Goal: Transaction & Acquisition: Purchase product/service

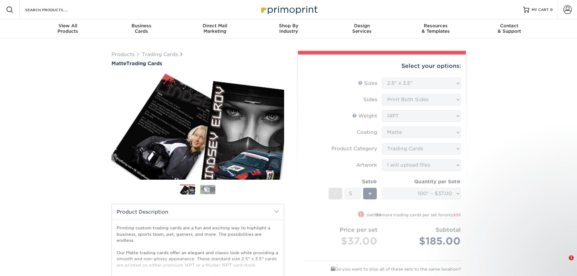
select select "2.50x3.50"
select select "c2f9bce9-36c2-409d-b101-c29d9d031e18"
select select "upload"
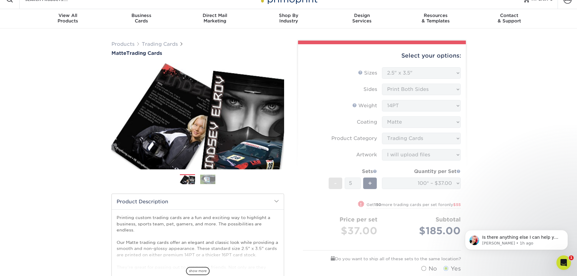
scroll to position [1, 0]
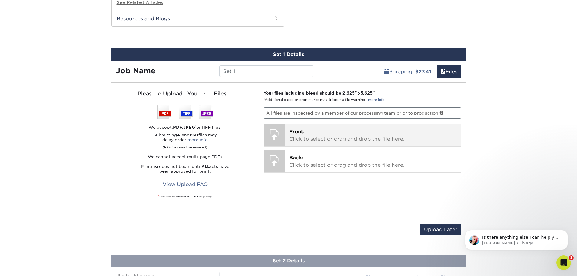
scroll to position [455, 0]
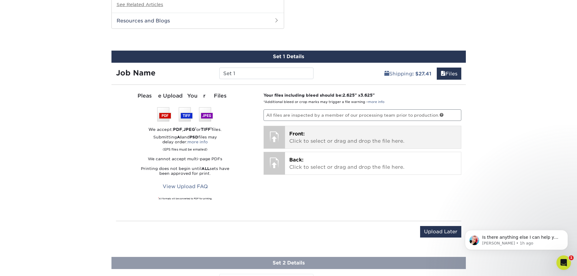
click at [311, 137] on p "Front: Click to select or drag and drop the file here." at bounding box center [372, 137] width 167 height 15
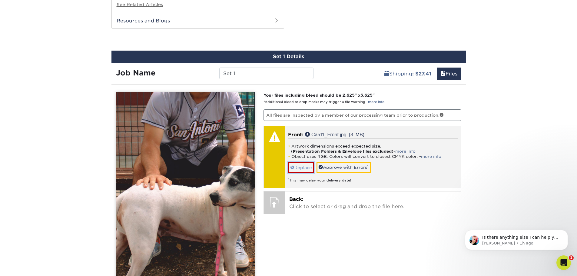
click at [305, 170] on link "Replace" at bounding box center [301, 167] width 26 height 11
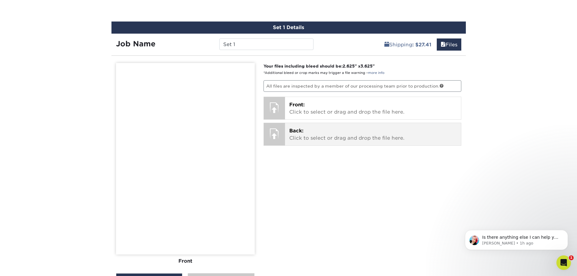
scroll to position [485, 0]
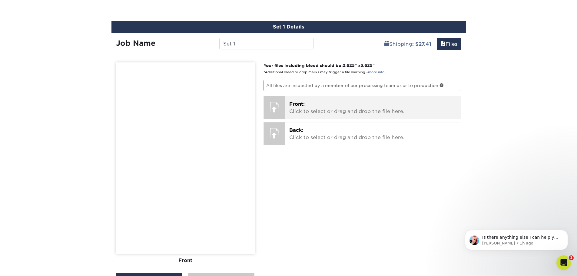
click at [334, 99] on div "Front: Click to select or drag and drop the file here. Choose file Card1_Front.…" at bounding box center [373, 107] width 176 height 22
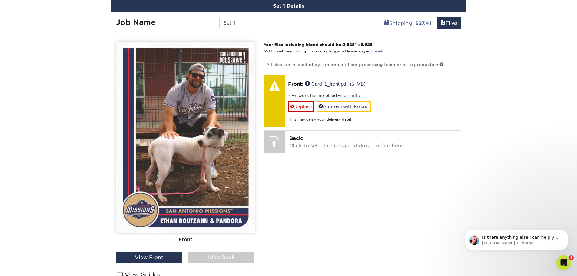
scroll to position [575, 0]
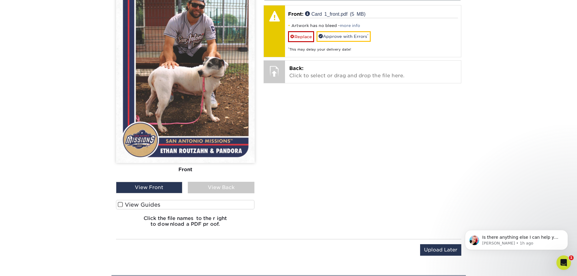
click at [242, 206] on label "View Guides" at bounding box center [185, 204] width 139 height 9
click at [0, 0] on input "View Guides" at bounding box center [0, 0] width 0 height 0
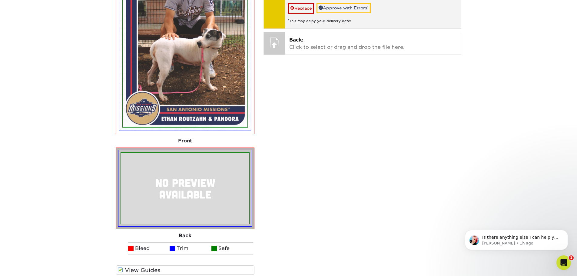
scroll to position [548, 0]
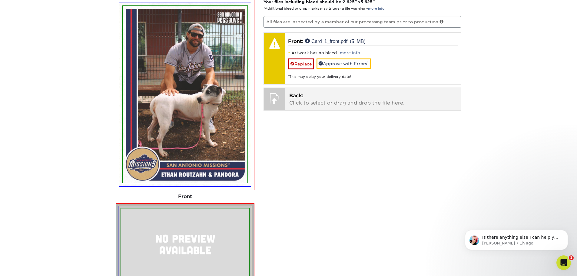
click at [313, 100] on p "Back: Click to select or drag and drop the file here." at bounding box center [372, 99] width 167 height 15
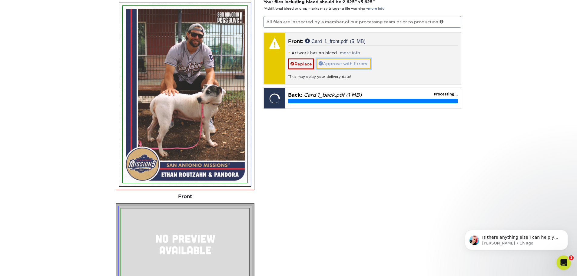
click at [334, 65] on link "Approve with Errors *" at bounding box center [344, 63] width 54 height 10
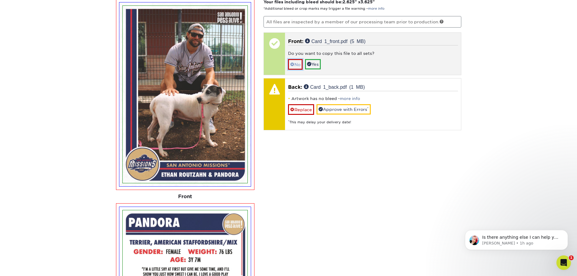
click at [295, 66] on link "No" at bounding box center [295, 64] width 15 height 11
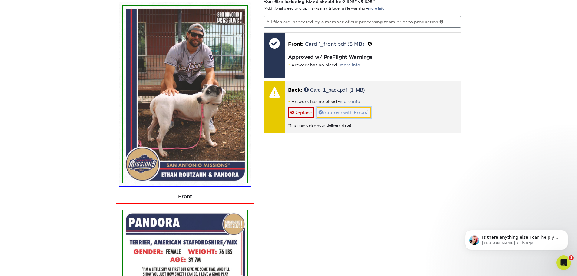
click at [346, 113] on link "Approve with Errors *" at bounding box center [344, 112] width 54 height 10
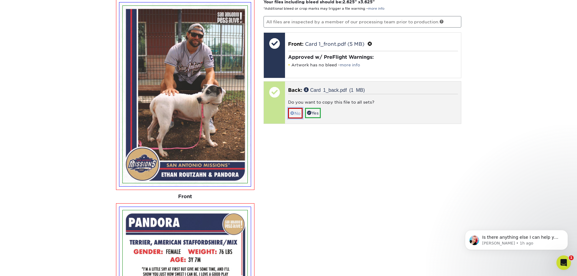
click at [297, 113] on link "No" at bounding box center [295, 113] width 15 height 11
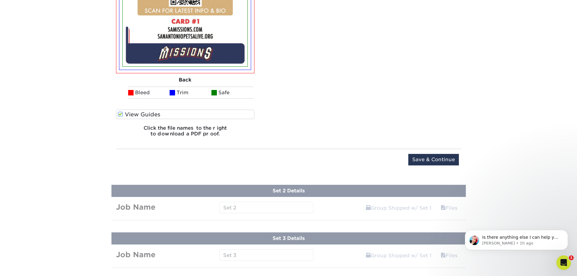
scroll to position [821, 0]
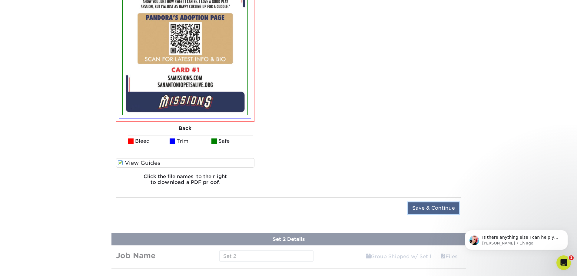
click at [434, 208] on input "Save & Continue" at bounding box center [433, 208] width 51 height 12
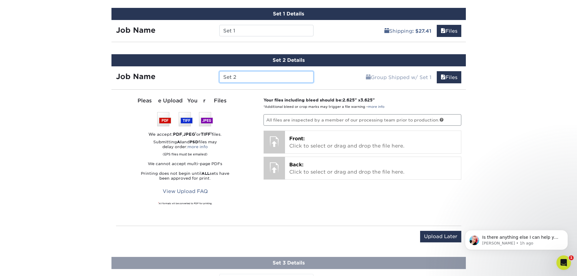
scroll to position [588, 0]
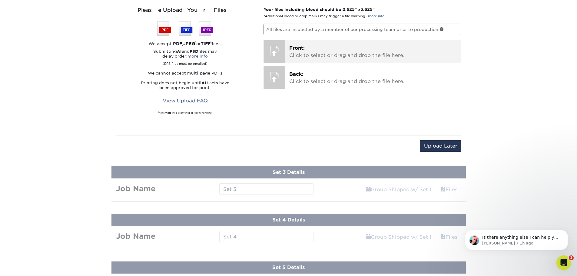
click at [407, 46] on p "Front: Click to select or drag and drop the file here." at bounding box center [372, 52] width 167 height 15
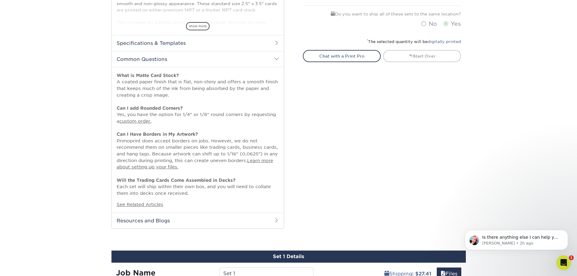
scroll to position [73, 0]
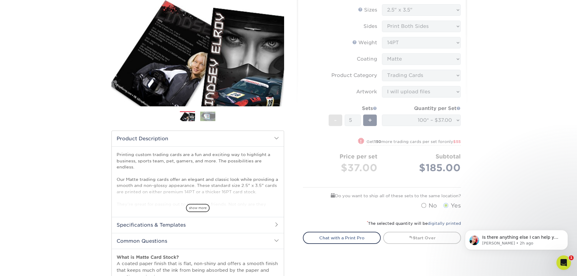
click at [298, 180] on div "Select your options: Sizes Help Sizes Please Select 2.5" x 3.5" Sides Please Se…" at bounding box center [382, 114] width 168 height 267
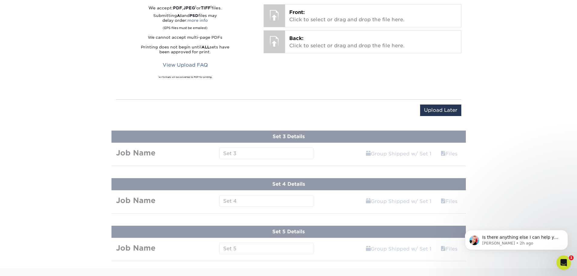
scroll to position [727, 0]
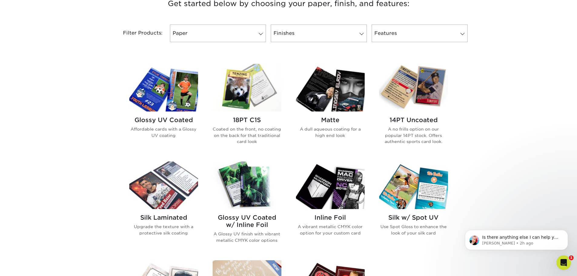
click at [167, 104] on img at bounding box center [163, 88] width 69 height 48
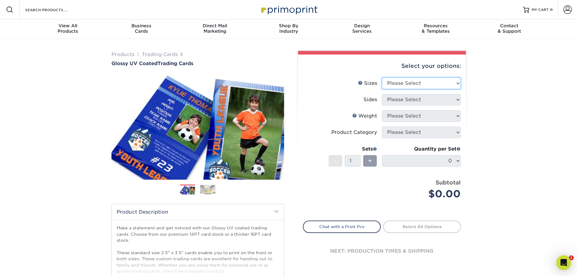
click at [406, 84] on select "Please Select 2.5" x 3.5"" at bounding box center [421, 84] width 79 height 12
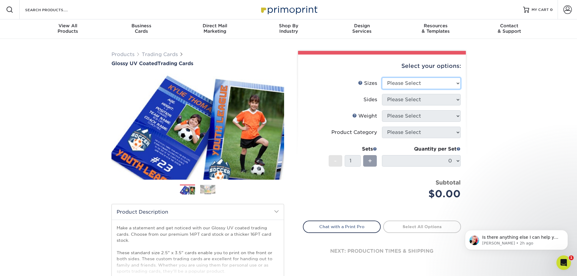
select select "2.50x3.50"
click at [382, 78] on select "Please Select 2.5" x 3.5"" at bounding box center [421, 84] width 79 height 12
click at [409, 101] on select "Please Select Print Both Sides Print Front Only" at bounding box center [421, 100] width 79 height 12
select select "13abbda7-1d64-4f25-8bb2-c179b224825d"
click at [382, 94] on select "Please Select Print Both Sides Print Front Only" at bounding box center [421, 100] width 79 height 12
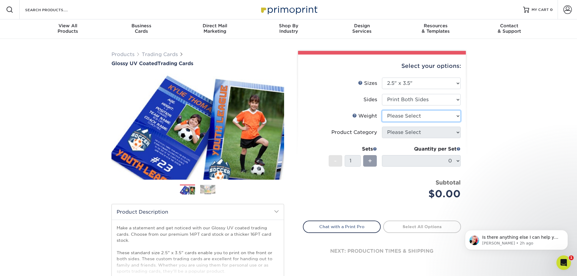
click at [420, 118] on select "Please Select 16PT 14PT 18PT C1S" at bounding box center [421, 116] width 79 height 12
select select "14PT"
click at [382, 110] on select "Please Select 16PT 14PT 18PT C1S" at bounding box center [421, 116] width 79 height 12
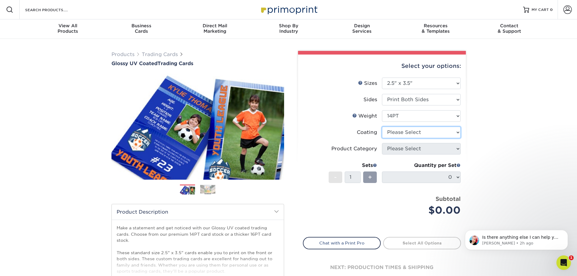
click at [407, 131] on select at bounding box center [421, 133] width 79 height 12
select select "1e8116af-acfc-44b1-83dc-8181aa338834"
click at [382, 127] on select at bounding box center [421, 133] width 79 height 12
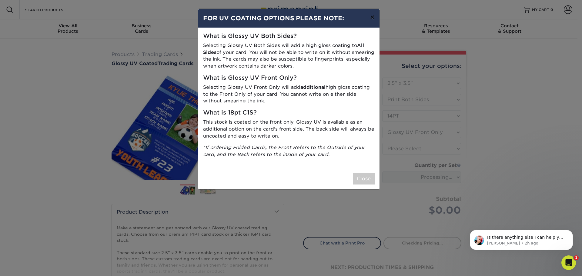
click at [374, 19] on button "×" at bounding box center [372, 17] width 14 height 17
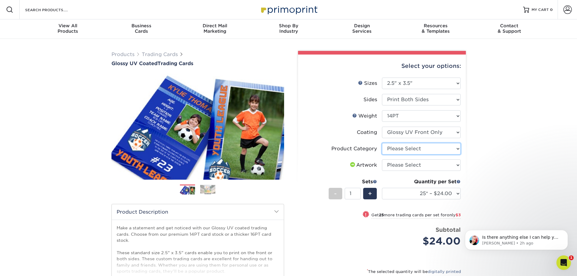
click at [426, 150] on select "Please Select Trading Cards" at bounding box center [421, 149] width 79 height 12
select select "c2f9bce9-36c2-409d-b101-c29d9d031e18"
click at [382, 143] on select "Please Select Trading Cards" at bounding box center [421, 149] width 79 height 12
click at [409, 162] on select "Please Select I will upload files I need a design - $100" at bounding box center [421, 165] width 79 height 12
select select "upload"
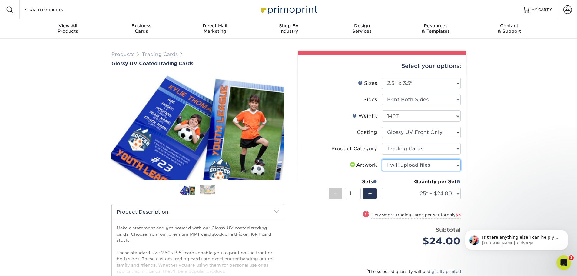
click at [382, 159] on select "Please Select I will upload files I need a design - $100" at bounding box center [421, 165] width 79 height 12
drag, startPoint x: 353, startPoint y: 193, endPoint x: 347, endPoint y: 193, distance: 5.2
click at [347, 193] on input "1" at bounding box center [353, 194] width 16 height 12
type input "6"
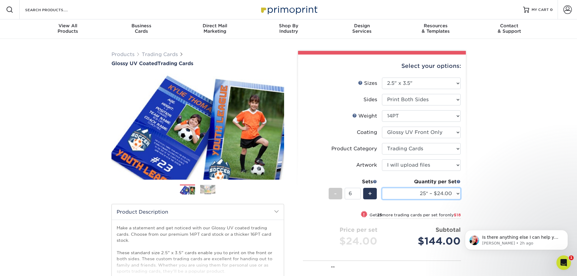
click at [415, 192] on select "25* – $24.00 50* – $27.00 75* – $34.00 100* – $37.00 250* – $48.00 500 – $59.00…" at bounding box center [421, 194] width 79 height 12
click at [382, 188] on select "25* – $24.00 50* – $27.00 75* – $34.00 100* – $37.00 250* – $48.00 500 – $59.00…" at bounding box center [421, 194] width 79 height 12
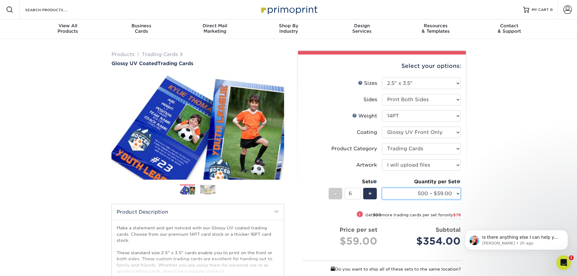
drag, startPoint x: 454, startPoint y: 194, endPoint x: 449, endPoint y: 190, distance: 6.2
click at [454, 194] on select "25* – $24.00 50* – $27.00 75* – $34.00 100* – $37.00 250* – $48.00 500 – $59.00…" at bounding box center [421, 194] width 79 height 12
select select "100* – $37.00"
click at [382, 188] on select "25* – $24.00 50* – $27.00 75* – $34.00 100* – $37.00 250* – $48.00 500 – $59.00…" at bounding box center [421, 194] width 79 height 12
click at [497, 196] on div "Products Trading Cards Glossy UV Coated Trading Cards Previous Next /" at bounding box center [288, 207] width 577 height 336
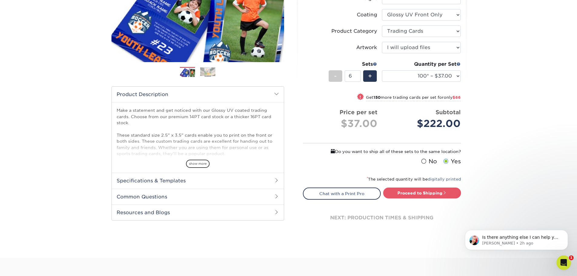
scroll to position [121, 0]
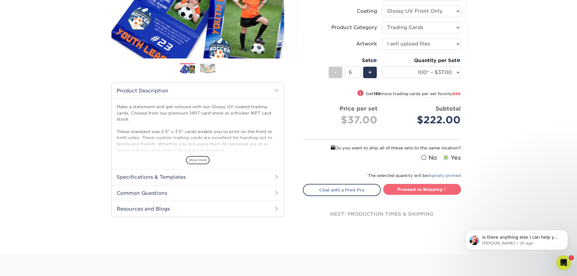
click at [430, 186] on link "Proceed to Shipping" at bounding box center [422, 189] width 78 height 11
type input "Set 1"
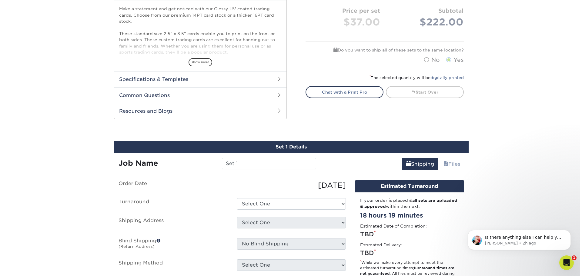
scroll to position [273, 0]
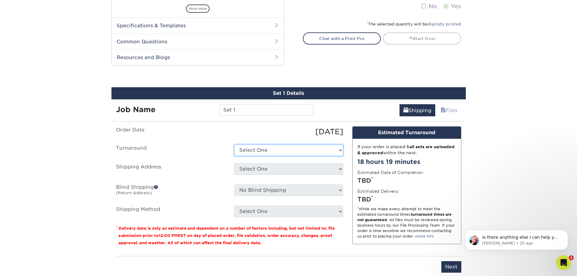
click at [278, 152] on select "Select One 2-4 Business Days 2 Day Next Business Day" at bounding box center [288, 150] width 109 height 12
select select "bdc436d4-d365-4233-809c-3069b9e23966"
click at [234, 144] on select "Select One 2-4 Business Days 2 Day Next Business Day" at bounding box center [288, 150] width 109 height 12
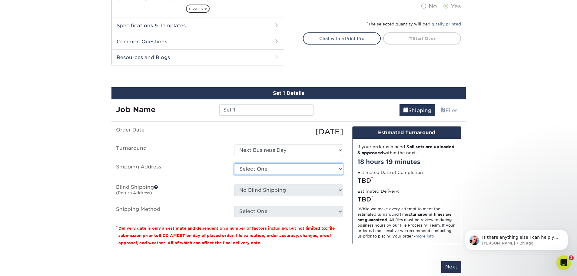
click at [287, 173] on select "Select One + Add New Address - Login" at bounding box center [288, 169] width 109 height 12
select select "newaddress"
click at [234, 163] on select "Select One + Add New Address - Login" at bounding box center [288, 169] width 109 height 12
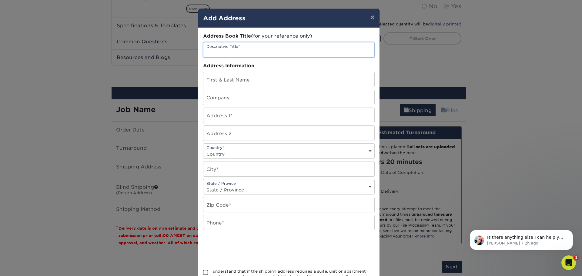
click at [251, 55] on input "text" at bounding box center [288, 49] width 171 height 15
type input "Bark in the Park Trading Cards"
drag, startPoint x: 241, startPoint y: 74, endPoint x: 244, endPoint y: 78, distance: 4.2
click at [242, 74] on input "text" at bounding box center [288, 79] width 171 height 15
type input "[PERSON_NAME]"
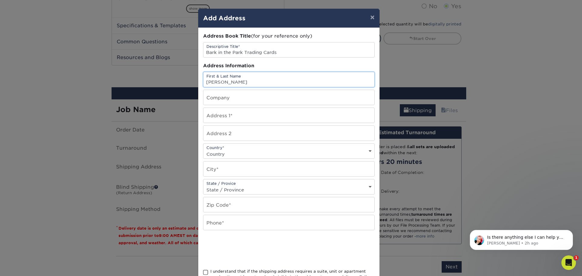
type input "San Antonio Missions Baseball"
type input "5757 W US Highway 90"
select select "US"
type input "San Antonio"
select select "TX"
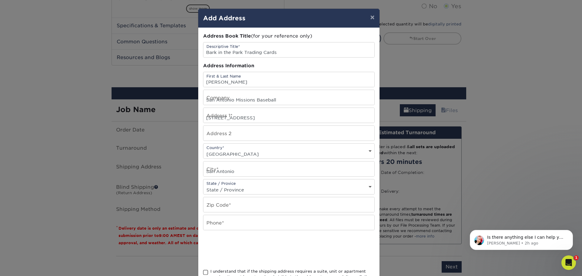
type input "78227-4105"
type input "4082093188"
click at [204, 271] on span at bounding box center [205, 273] width 5 height 6
click at [0, 0] on input "I understand that if the shipping address requires a suite, unit or apartment n…" at bounding box center [0, 0] width 0 height 0
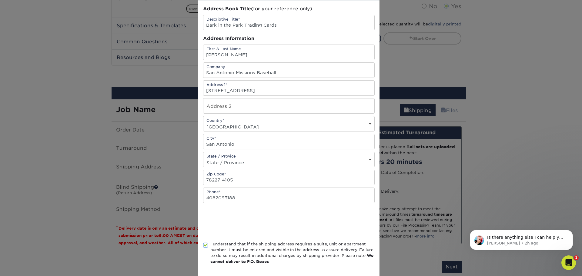
scroll to position [53, 0]
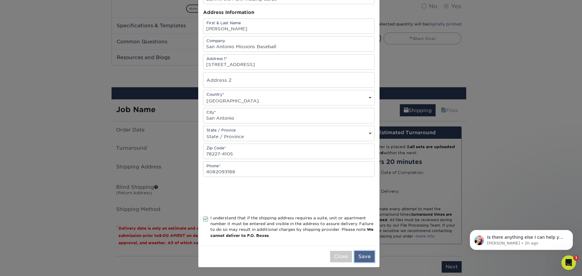
click at [363, 257] on button "Save" at bounding box center [364, 257] width 20 height 12
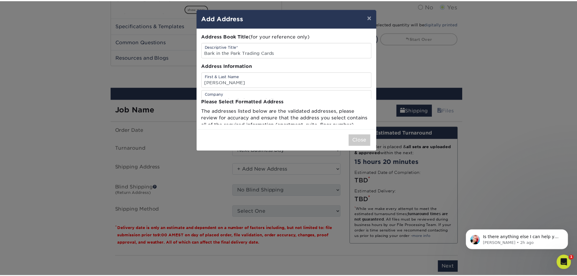
scroll to position [0, 0]
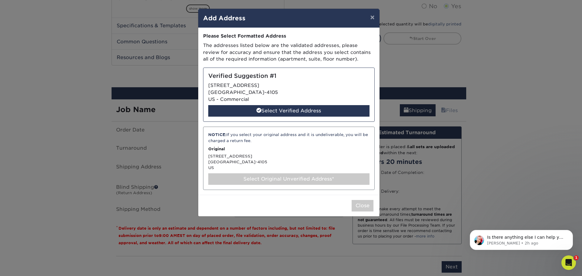
click at [268, 117] on div "Verified Suggestion #1 5757 W US HIGHWAY 90 SAN ANTONIO, TX 78227-4105 US - Com…" at bounding box center [288, 95] width 171 height 54
select select "285496"
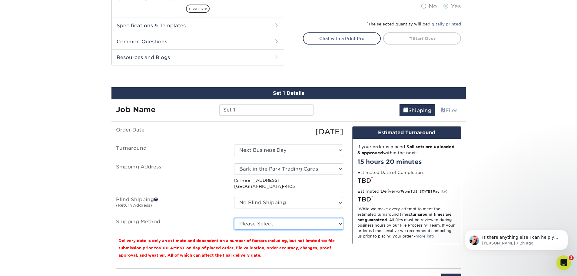
click at [265, 228] on select "Please Select Ground Shipping (+$16.24) 3 Day Shipping Service (+$19.91) 2 Day …" at bounding box center [288, 224] width 109 height 12
select select "01"
click at [234, 218] on select "Please Select Ground Shipping (+$16.24) 3 Day Shipping Service (+$19.91) 2 Day …" at bounding box center [288, 224] width 109 height 12
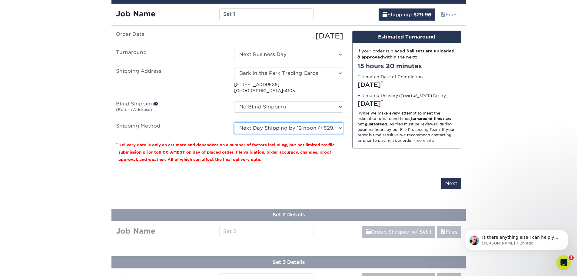
scroll to position [363, 0]
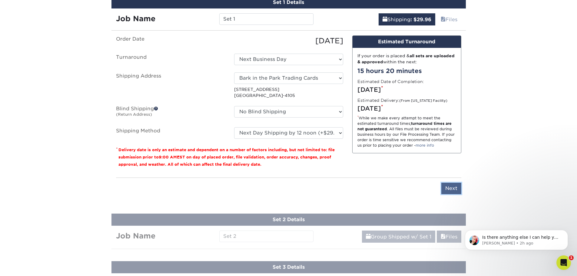
click at [446, 189] on input "Next" at bounding box center [451, 189] width 20 height 12
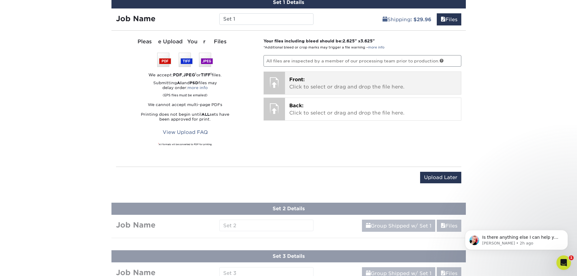
click at [329, 83] on p "Front: Click to select or drag and drop the file here." at bounding box center [372, 83] width 167 height 15
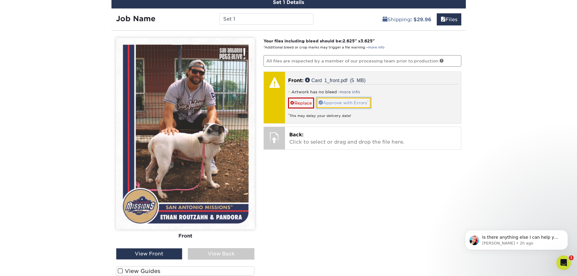
click at [347, 101] on link "Approve with Errors *" at bounding box center [344, 103] width 54 height 10
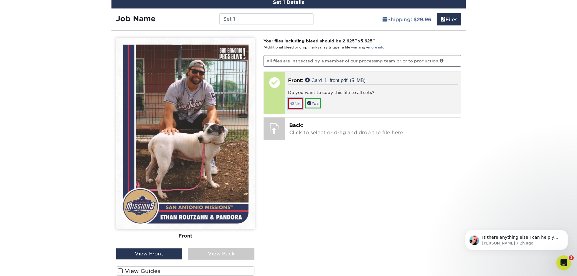
click at [294, 105] on span at bounding box center [292, 103] width 4 height 5
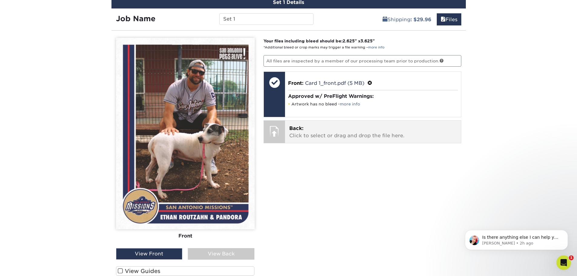
click at [316, 134] on p "Back: Click to select or drag and drop the file here." at bounding box center [372, 132] width 167 height 15
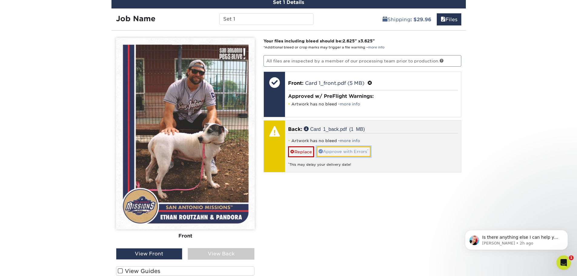
click at [339, 152] on link "Approve with Errors *" at bounding box center [344, 151] width 54 height 10
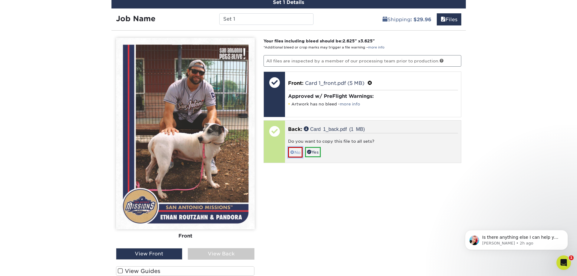
click at [292, 154] on span at bounding box center [292, 152] width 4 height 5
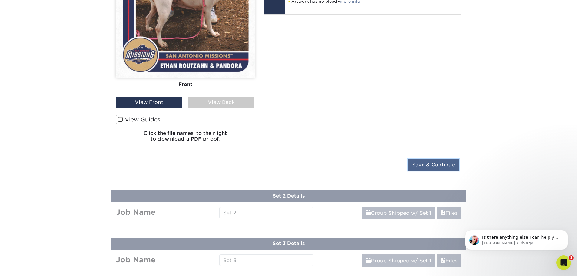
click at [420, 167] on input "Save & Continue" at bounding box center [433, 165] width 51 height 12
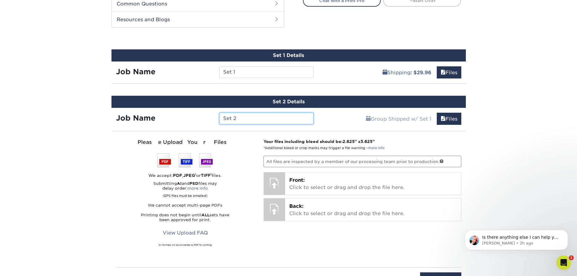
scroll to position [321, 0]
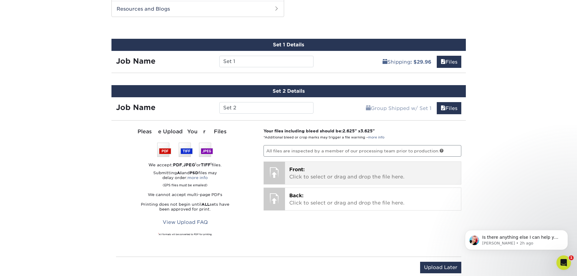
click at [353, 171] on p "Front: Click to select or drag and drop the file here." at bounding box center [372, 173] width 167 height 15
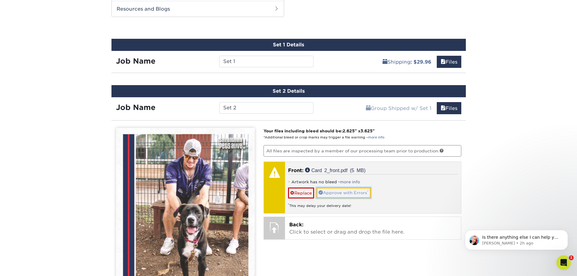
click at [339, 194] on link "Approve with Errors *" at bounding box center [344, 192] width 54 height 10
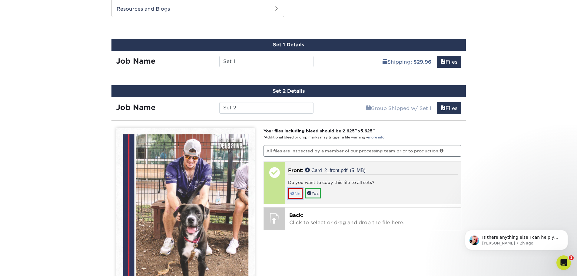
click at [296, 194] on link "No" at bounding box center [295, 193] width 15 height 11
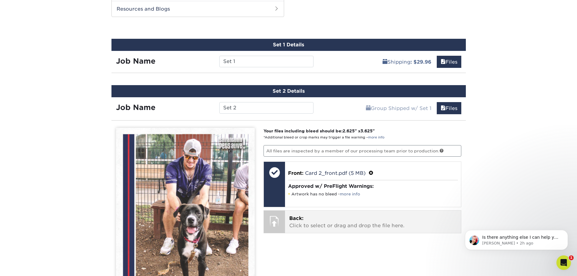
click at [310, 220] on p "Back: Click to select or drag and drop the file here." at bounding box center [372, 222] width 167 height 15
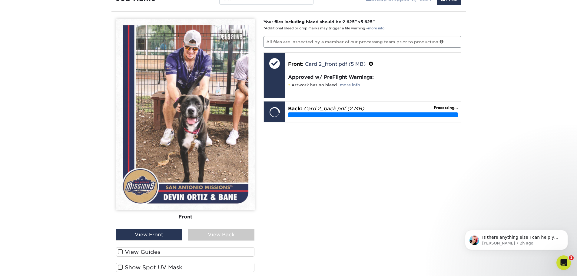
scroll to position [442, 0]
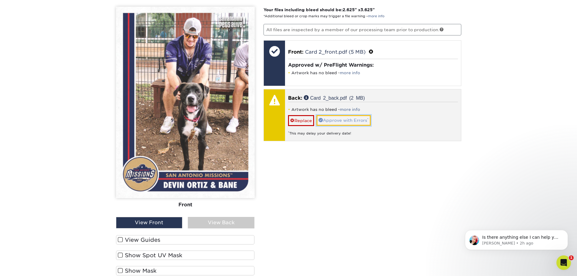
click at [333, 121] on link "Approve with Errors *" at bounding box center [344, 120] width 54 height 10
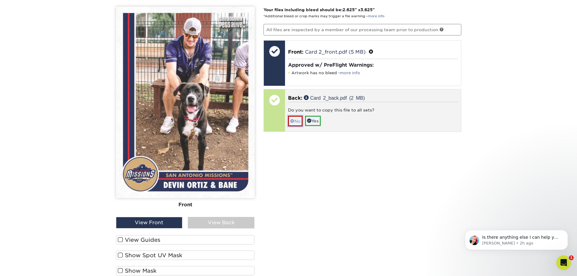
click at [296, 121] on link "No" at bounding box center [295, 121] width 15 height 11
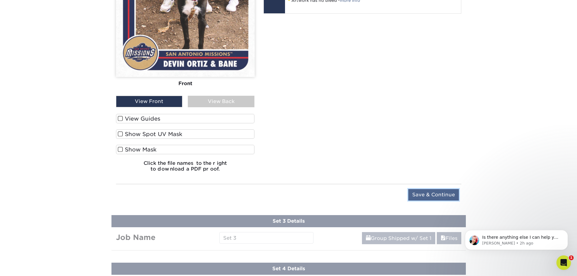
click at [436, 194] on input "Save & Continue" at bounding box center [433, 195] width 51 height 12
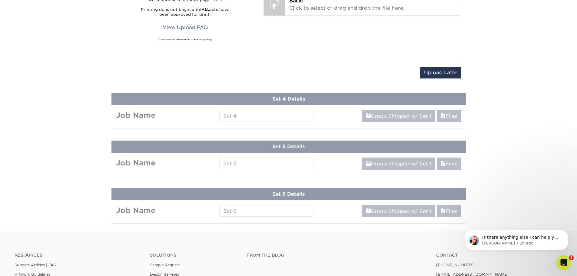
scroll to position [338, 0]
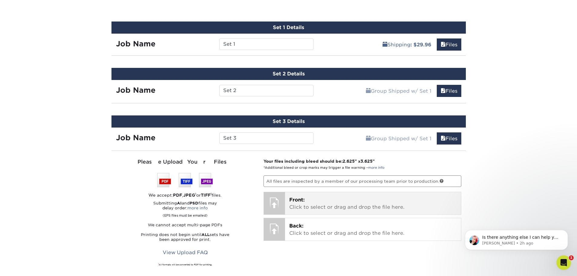
click at [333, 204] on p "Front: Click to select or drag and drop the file here." at bounding box center [372, 203] width 167 height 15
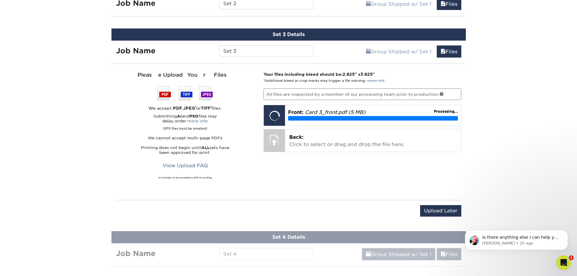
scroll to position [429, 0]
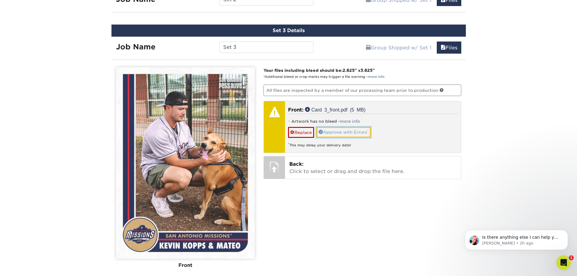
click at [348, 131] on link "Approve with Errors *" at bounding box center [344, 132] width 54 height 10
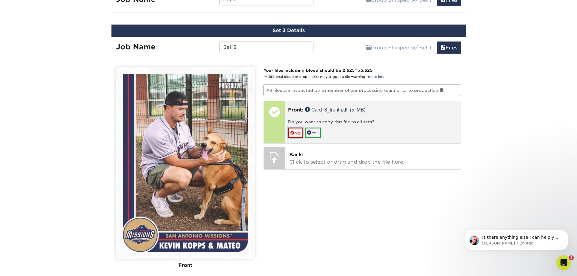
drag, startPoint x: 297, startPoint y: 133, endPoint x: 295, endPoint y: 138, distance: 5.0
click at [296, 133] on link "No" at bounding box center [295, 133] width 15 height 11
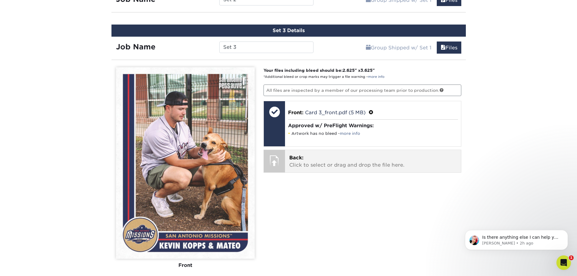
click at [308, 161] on p "Back: Click to select or drag and drop the file here." at bounding box center [372, 161] width 167 height 15
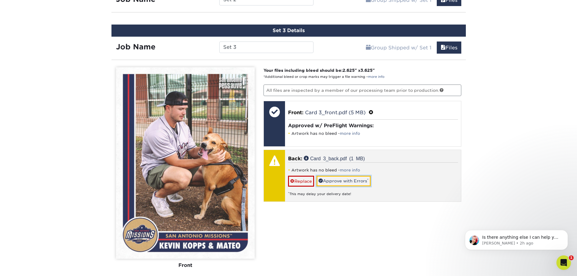
click at [335, 181] on link "Approve with Errors *" at bounding box center [344, 181] width 54 height 10
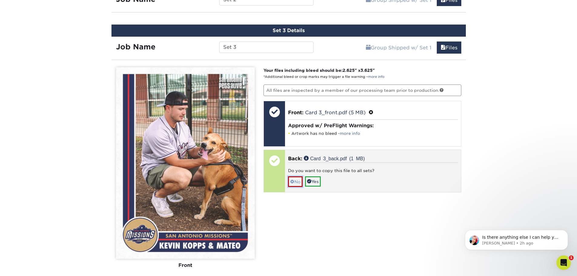
click at [296, 181] on link "No" at bounding box center [295, 181] width 15 height 11
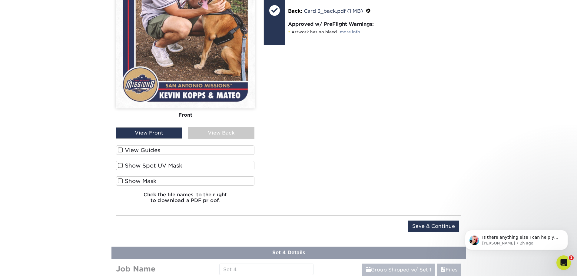
scroll to position [581, 0]
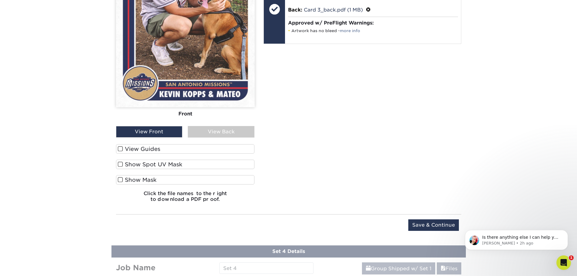
click at [211, 134] on div "View Back" at bounding box center [221, 132] width 67 height 12
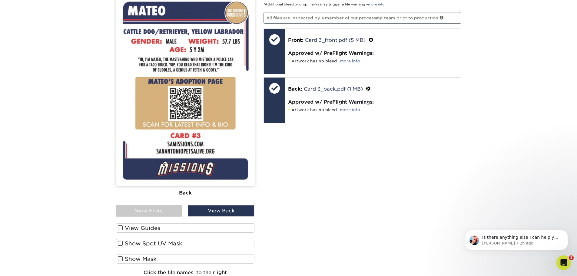
scroll to position [490, 0]
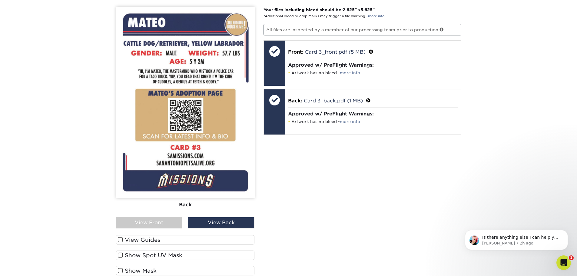
click at [154, 221] on div "View Front" at bounding box center [149, 223] width 67 height 12
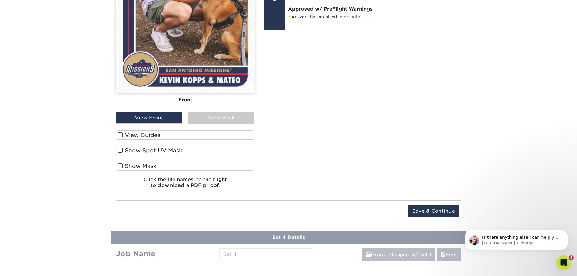
scroll to position [671, 0]
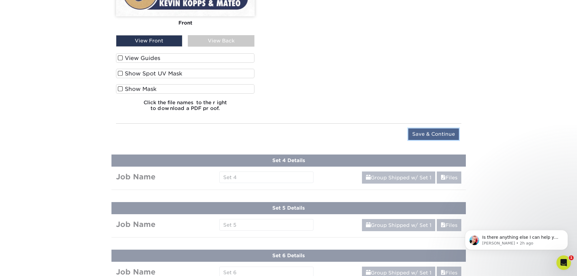
click at [446, 132] on input "Save & Continue" at bounding box center [433, 134] width 51 height 12
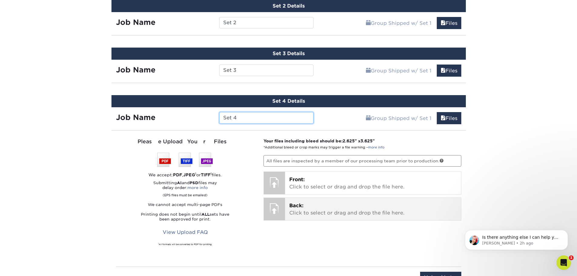
scroll to position [416, 0]
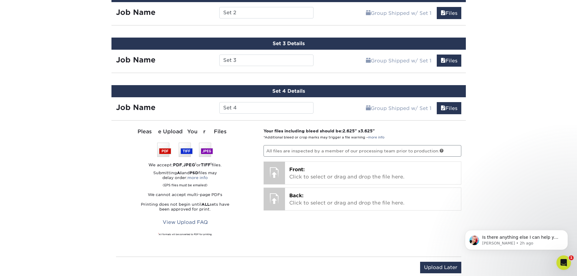
click at [303, 187] on div "Back: Click to select or drag and drop the file here. Choose file Back: valery-…" at bounding box center [363, 198] width 198 height 23
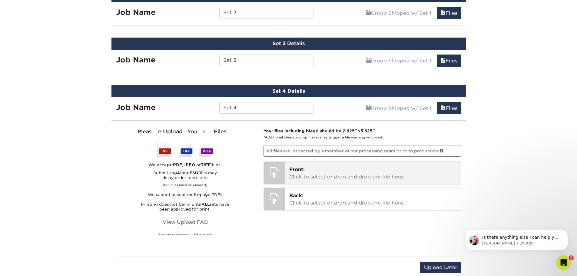
click at [303, 175] on p "Front: Click to select or drag and drop the file here." at bounding box center [372, 173] width 167 height 15
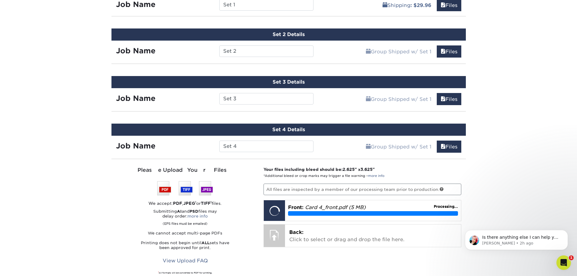
scroll to position [446, 0]
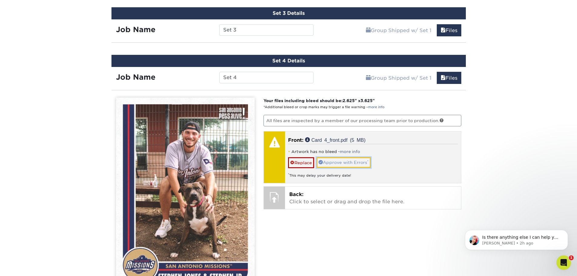
click at [336, 162] on link "Approve with Errors *" at bounding box center [344, 162] width 54 height 10
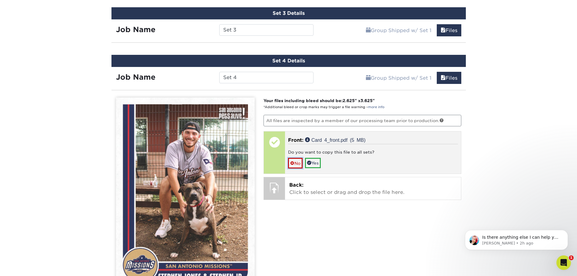
drag, startPoint x: 294, startPoint y: 162, endPoint x: 296, endPoint y: 165, distance: 3.9
click at [293, 161] on span at bounding box center [292, 163] width 4 height 5
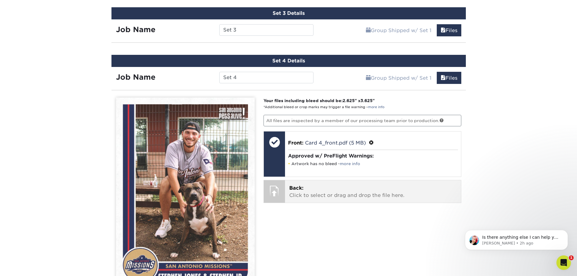
click at [331, 194] on p "Back: Click to select or drag and drop the file here." at bounding box center [372, 191] width 167 height 15
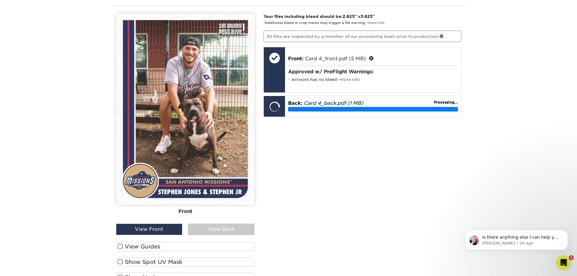
scroll to position [537, 0]
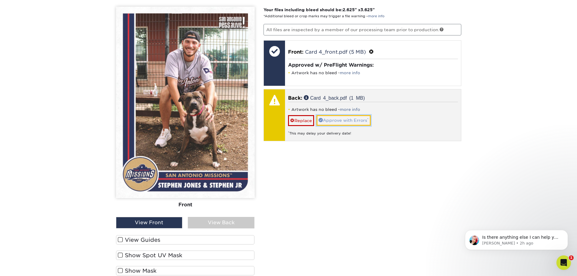
click at [359, 119] on link "Approve with Errors *" at bounding box center [344, 120] width 54 height 10
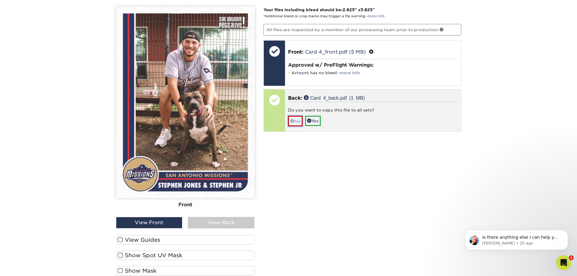
click at [297, 124] on link "No" at bounding box center [295, 121] width 15 height 11
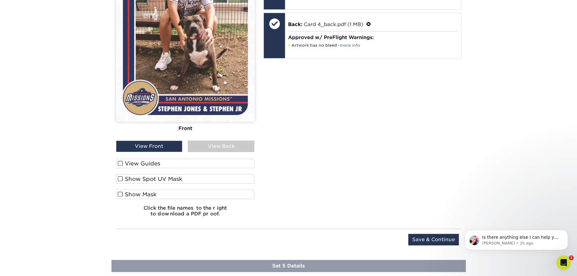
scroll to position [719, 0]
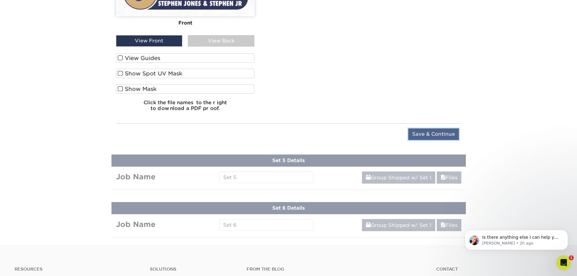
click at [422, 133] on input "Save & Continue" at bounding box center [433, 134] width 51 height 12
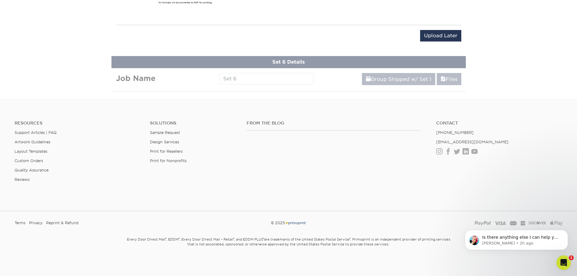
scroll to position [433, 0]
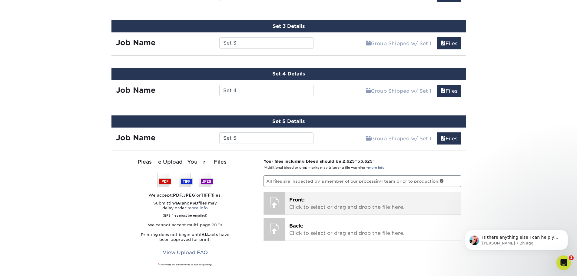
click at [345, 200] on p "Front: Click to select or drag and drop the file here." at bounding box center [372, 203] width 167 height 15
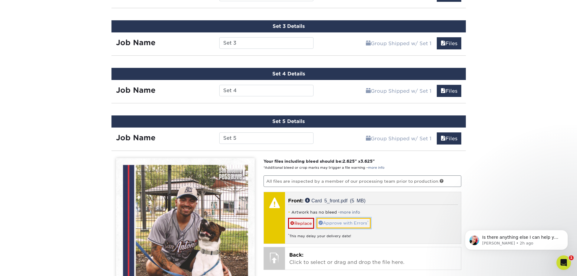
click at [339, 225] on link "Approve with Errors *" at bounding box center [344, 223] width 54 height 10
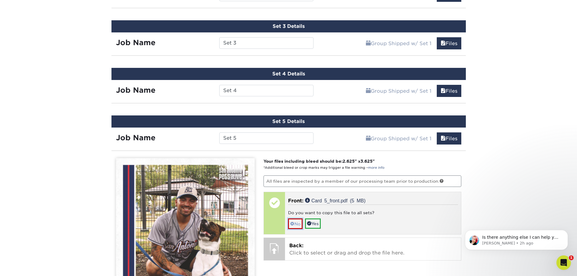
click at [298, 224] on link "No" at bounding box center [295, 223] width 15 height 11
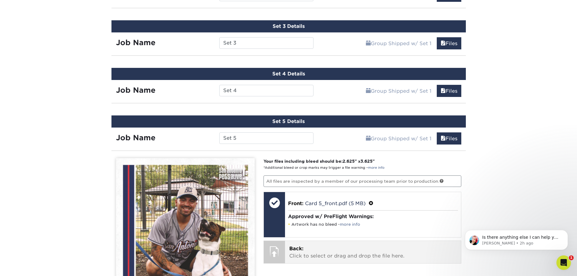
click at [307, 256] on p "Back: Click to select or drag and drop the file here." at bounding box center [372, 252] width 167 height 15
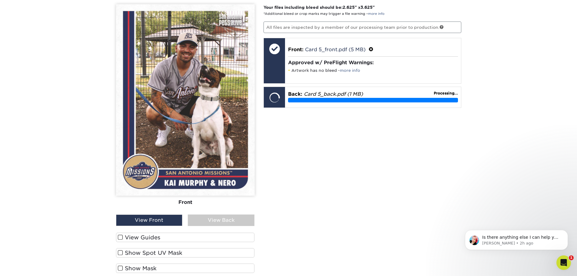
scroll to position [555, 0]
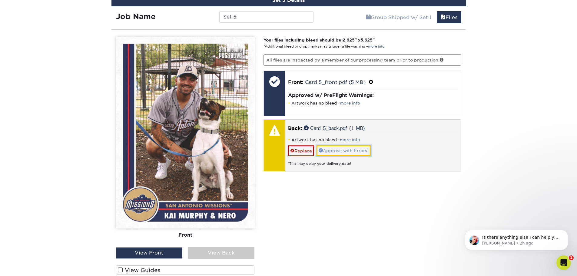
click at [350, 152] on link "Approve with Errors *" at bounding box center [344, 150] width 54 height 10
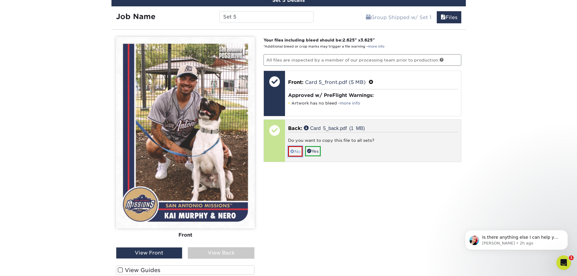
click at [299, 150] on link "No" at bounding box center [295, 151] width 15 height 11
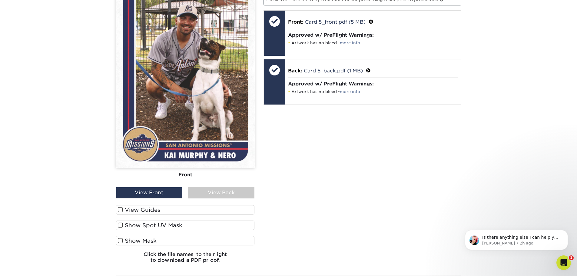
scroll to position [706, 0]
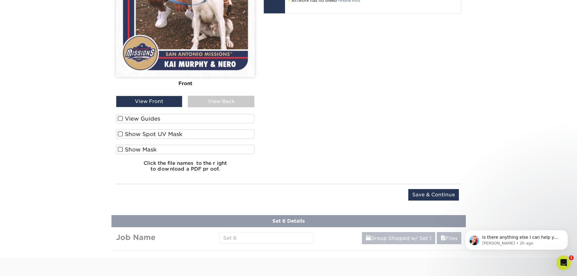
click at [252, 98] on div "View Back" at bounding box center [221, 102] width 67 height 12
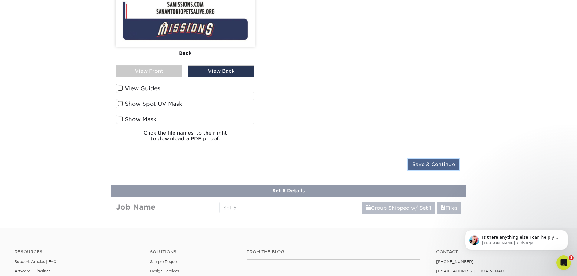
click at [440, 167] on input "Save & Continue" at bounding box center [433, 165] width 51 height 12
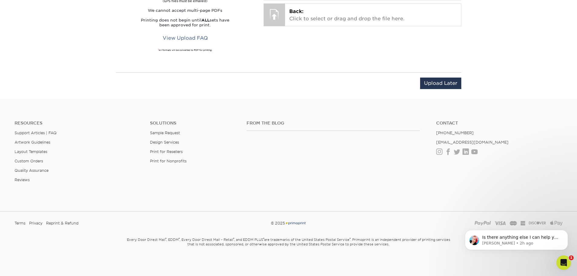
scroll to position [481, 0]
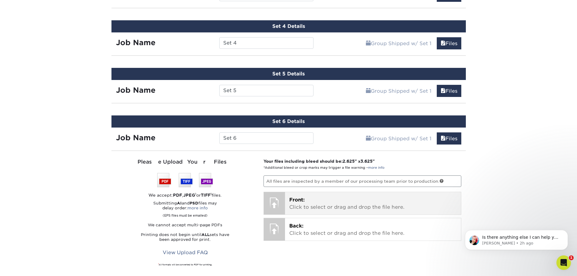
click at [350, 205] on p "Front: Click to select or drag and drop the file here." at bounding box center [372, 203] width 167 height 15
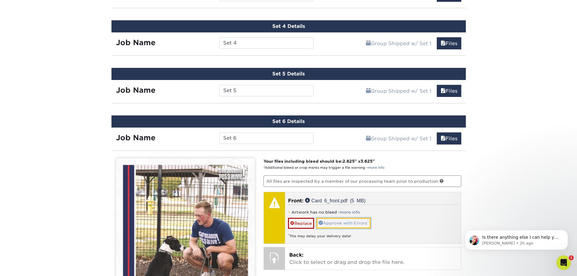
click at [345, 223] on link "Approve with Errors *" at bounding box center [344, 223] width 54 height 10
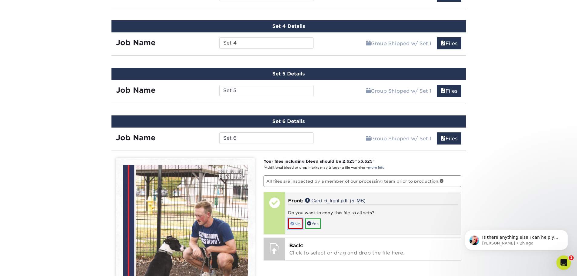
click at [296, 225] on link "No" at bounding box center [295, 223] width 15 height 11
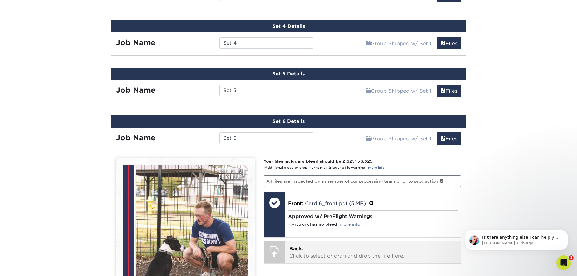
click at [319, 250] on p "Back: Click to select or drag and drop the file here." at bounding box center [372, 252] width 167 height 15
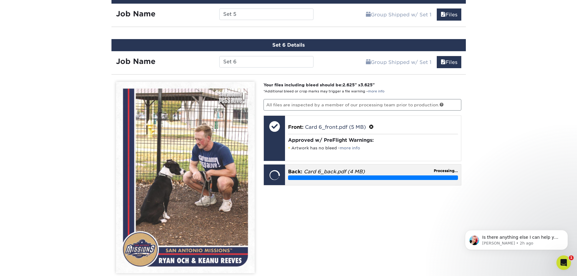
scroll to position [511, 0]
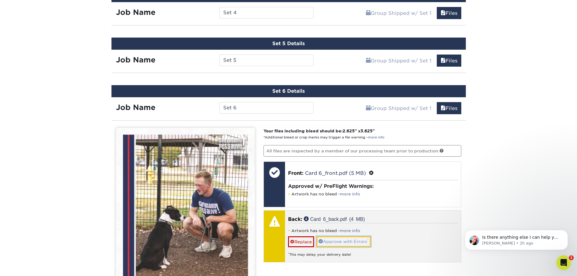
click at [333, 239] on link "Approve with Errors *" at bounding box center [344, 241] width 54 height 10
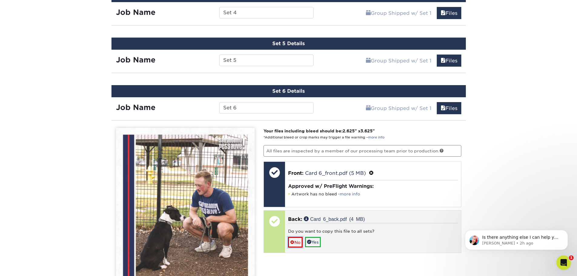
drag, startPoint x: 294, startPoint y: 243, endPoint x: 326, endPoint y: 217, distance: 41.3
click at [294, 243] on span at bounding box center [292, 242] width 4 height 5
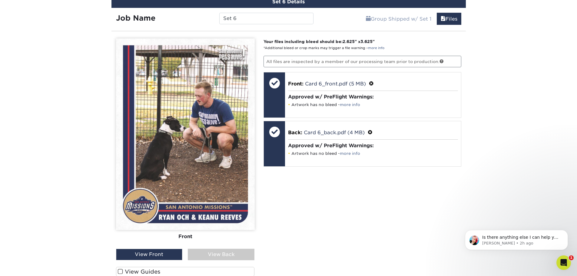
scroll to position [693, 0]
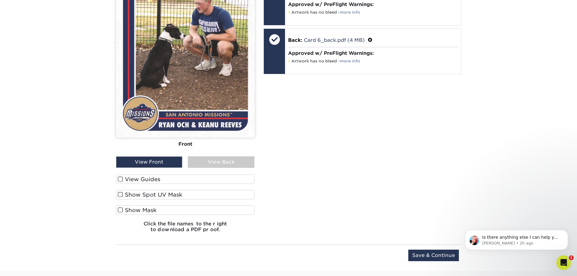
click at [246, 160] on div "View Back" at bounding box center [221, 162] width 67 height 12
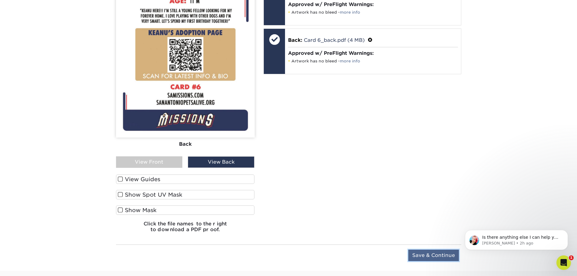
click at [433, 257] on input "Save & Continue" at bounding box center [433, 256] width 51 height 12
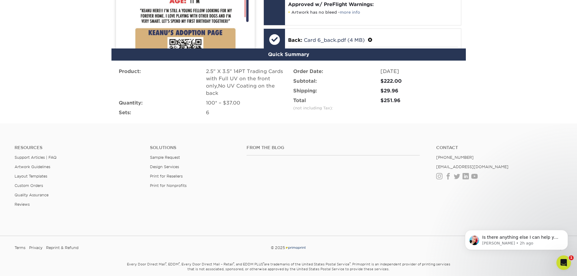
scroll to position [649, 0]
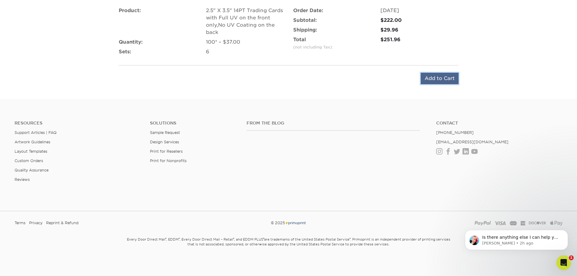
click at [451, 77] on input "Add to Cart" at bounding box center [440, 79] width 38 height 12
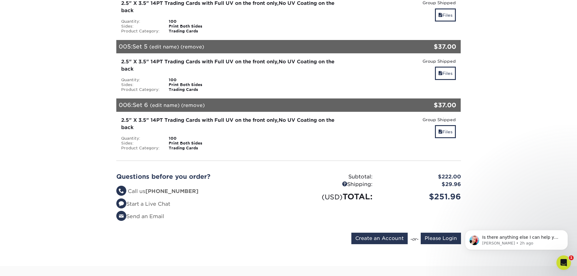
scroll to position [424, 0]
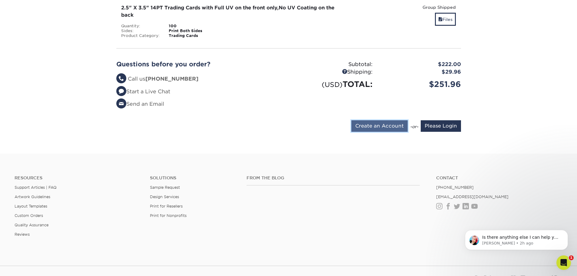
click at [379, 124] on input "Create an Account" at bounding box center [379, 126] width 56 height 12
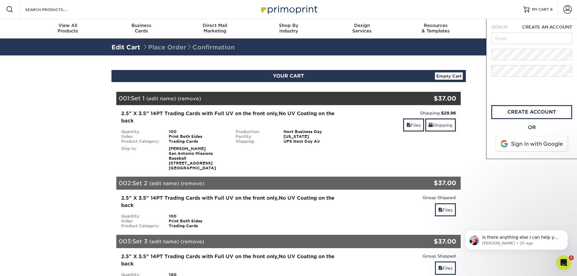
scroll to position [0, 0]
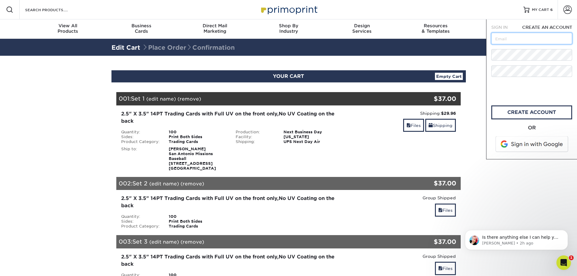
click at [518, 41] on input "text" at bounding box center [531, 39] width 81 height 12
type input "dbaez@samissions.com"
click at [550, 113] on link "create account" at bounding box center [531, 112] width 81 height 14
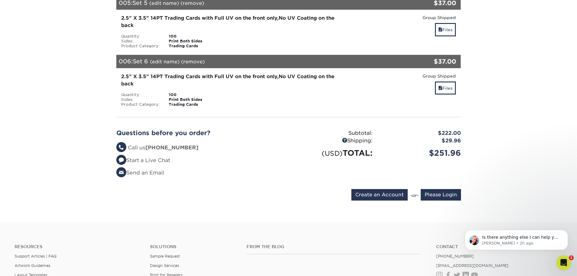
scroll to position [424, 0]
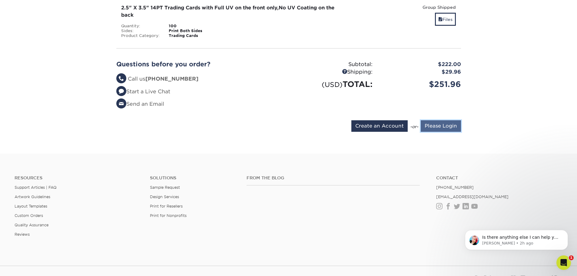
click at [434, 127] on input "Please Login" at bounding box center [441, 126] width 40 height 12
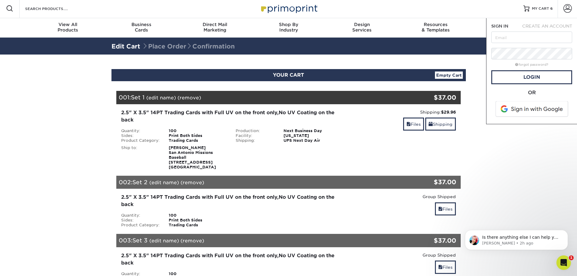
scroll to position [0, 0]
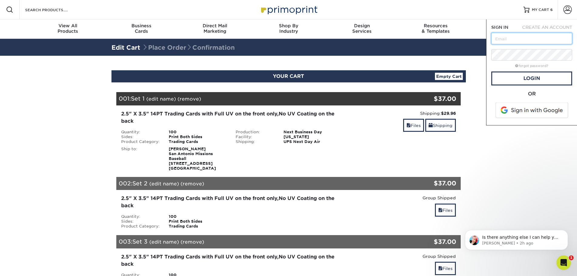
click at [515, 39] on input "text" at bounding box center [531, 39] width 81 height 12
type input "dbaez@samissions.com"
click at [552, 79] on link "Login" at bounding box center [531, 78] width 81 height 14
click at [541, 78] on link "Checking." at bounding box center [531, 78] width 81 height 14
click at [287, 79] on span "YOUR CART" at bounding box center [288, 76] width 31 height 6
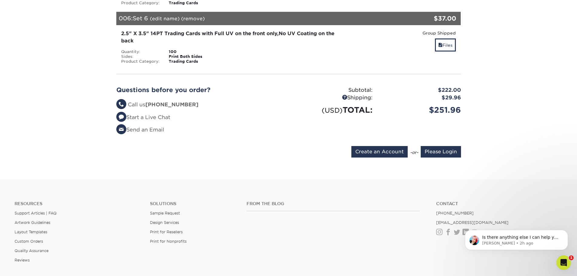
scroll to position [388, 0]
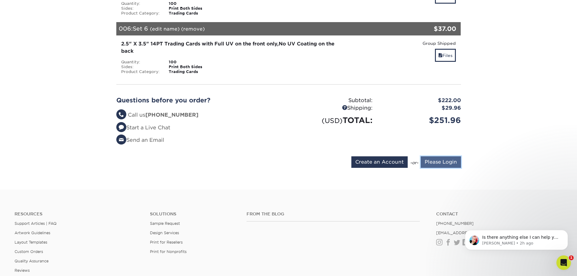
click at [445, 162] on input "Please Login" at bounding box center [441, 162] width 40 height 12
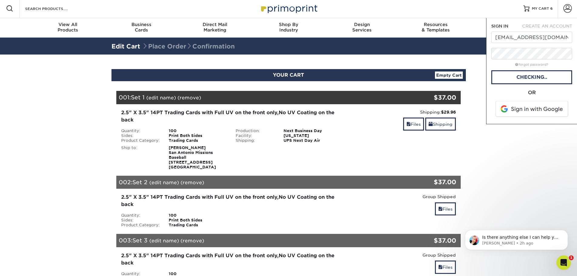
scroll to position [0, 0]
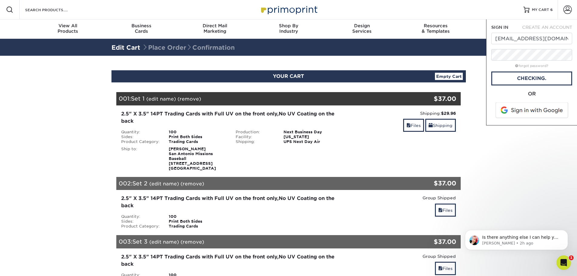
drag, startPoint x: 530, startPoint y: 23, endPoint x: 524, endPoint y: 30, distance: 9.3
click at [530, 23] on div "SIGN IN CREATE AN ACCOUNT dbaez@samissions.com forgot password? All fields are …" at bounding box center [531, 72] width 91 height 106
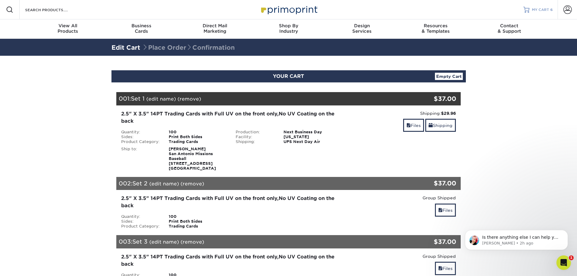
click at [542, 9] on span "MY CART" at bounding box center [540, 9] width 17 height 5
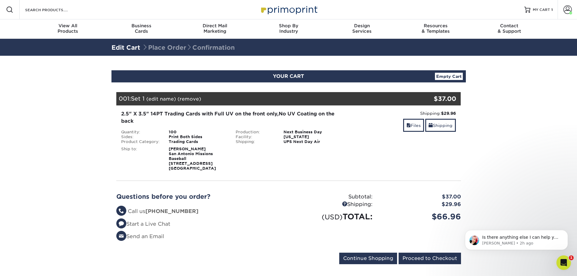
click at [140, 104] on div "001: Set 1 (edit name) (remove) Are you sure you want to remove this product ? …" at bounding box center [259, 98] width 287 height 13
click at [417, 130] on link "Files" at bounding box center [413, 125] width 21 height 13
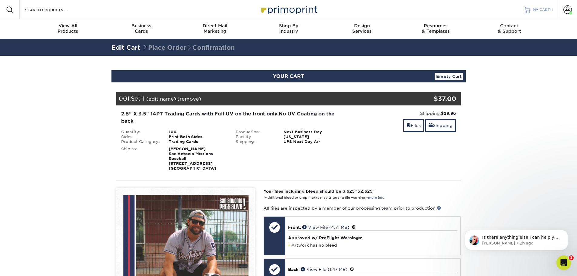
click at [533, 5] on link "MY CART 1" at bounding box center [538, 9] width 28 height 19
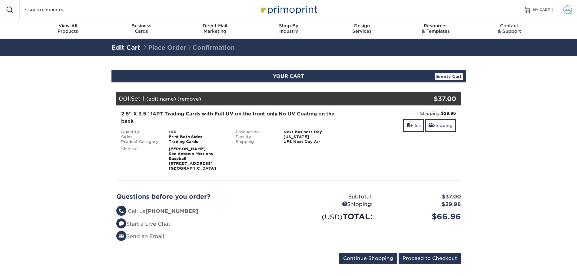
click at [570, 9] on span at bounding box center [567, 9] width 8 height 8
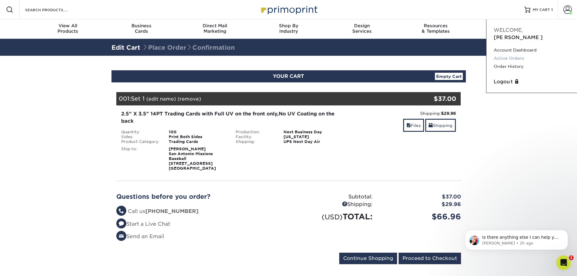
click at [520, 54] on link "Active Orders" at bounding box center [532, 58] width 76 height 8
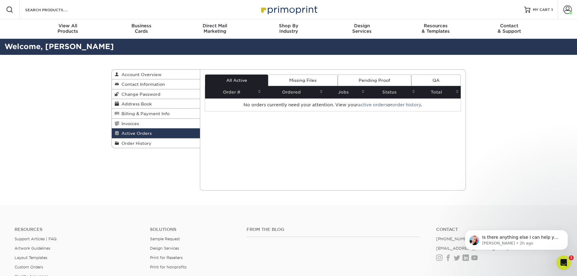
click at [390, 81] on link "Pending Proof" at bounding box center [375, 81] width 74 height 12
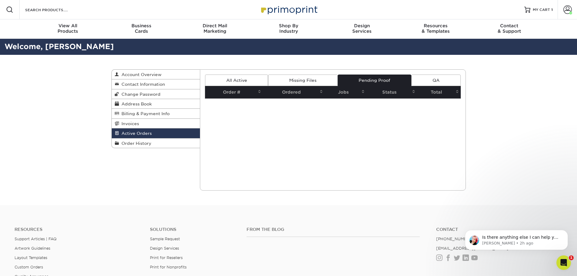
drag, startPoint x: 315, startPoint y: 76, endPoint x: 280, endPoint y: 81, distance: 34.8
click at [314, 76] on link "Missing Files" at bounding box center [302, 81] width 69 height 12
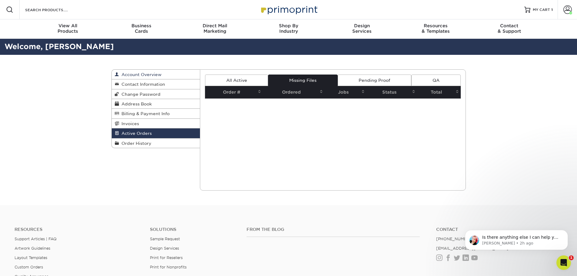
click at [155, 71] on link "Account Overview" at bounding box center [156, 75] width 88 height 10
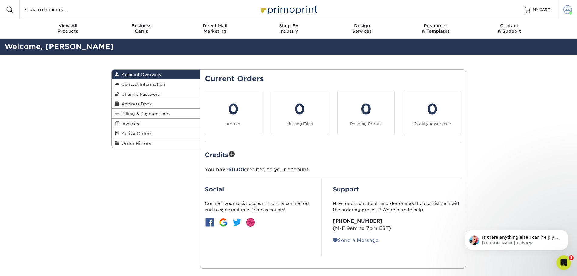
click at [571, 12] on span at bounding box center [570, 13] width 3 height 3
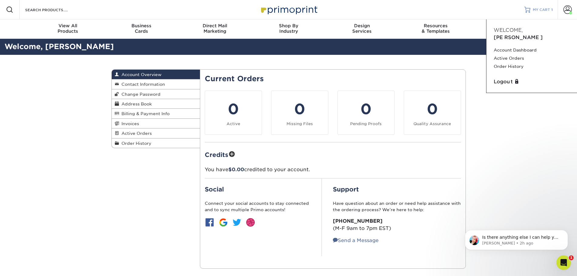
click at [534, 7] on link "MY CART 1" at bounding box center [538, 9] width 28 height 19
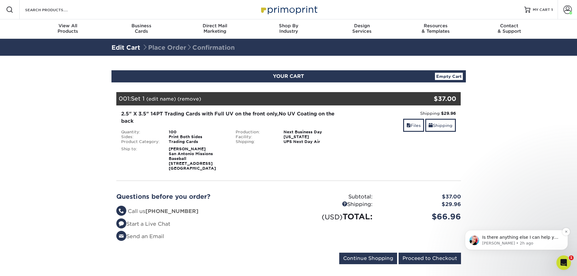
click at [553, 237] on p "Is there anything else I can help you with at the moment?" at bounding box center [521, 237] width 78 height 6
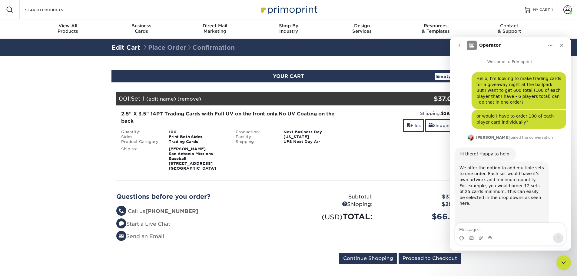
scroll to position [1, 0]
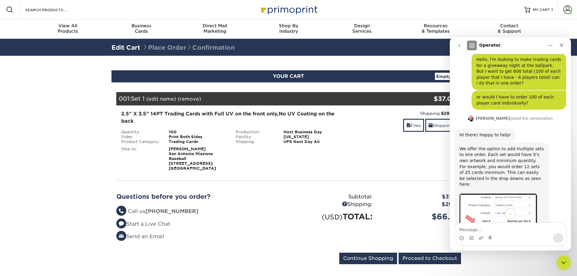
click at [485, 230] on textarea "Message…" at bounding box center [510, 228] width 111 height 10
type textarea "I have no idea what happened, i had my cart ready to go and now it all disappea…"
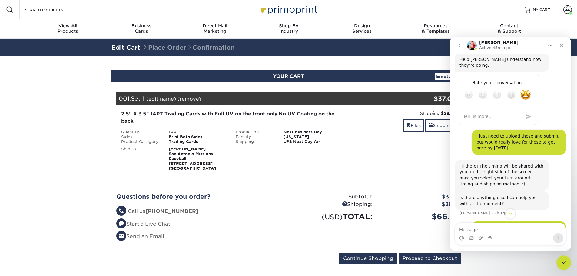
scroll to position [314, 0]
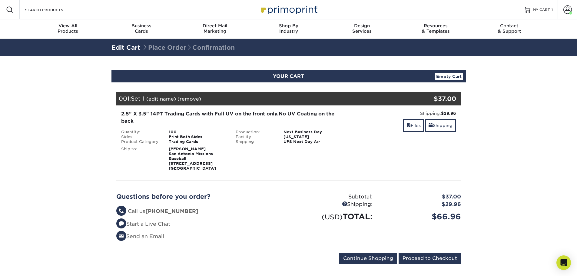
click at [448, 79] on link "Empty Cart" at bounding box center [449, 76] width 28 height 7
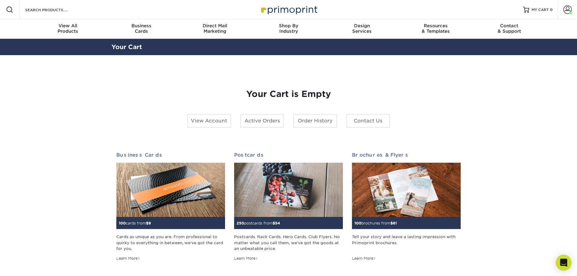
click at [558, 260] on div "Open Intercom Messenger" at bounding box center [564, 263] width 16 height 16
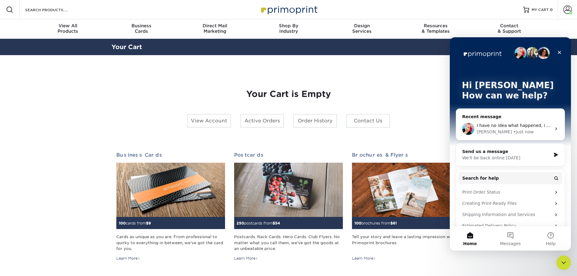
click at [486, 127] on span "I have no idea what happened, i had my cart ready to go and now it all disappea…" at bounding box center [566, 125] width 178 height 5
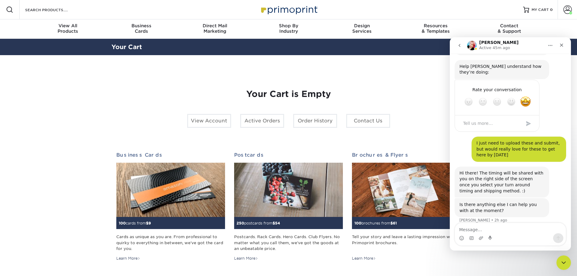
scroll to position [314, 0]
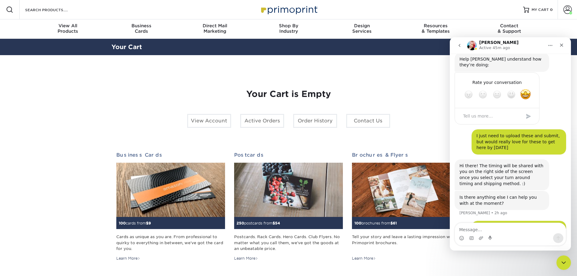
click at [519, 231] on textarea "Message…" at bounding box center [510, 228] width 111 height 10
click at [110, 114] on div "YOUR CART Empty Cart Your Cart is Empty View Account Active Orders Order Histor…" at bounding box center [288, 192] width 363 height 244
click at [561, 44] on icon "Close" at bounding box center [561, 45] width 3 height 3
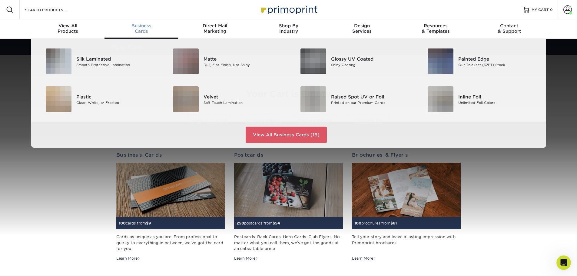
click at [146, 28] on span "Business" at bounding box center [141, 25] width 74 height 5
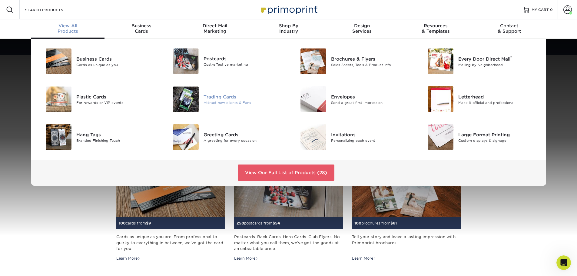
drag, startPoint x: 237, startPoint y: 98, endPoint x: 251, endPoint y: 97, distance: 14.9
click at [236, 98] on div "Trading Cards" at bounding box center [244, 96] width 80 height 7
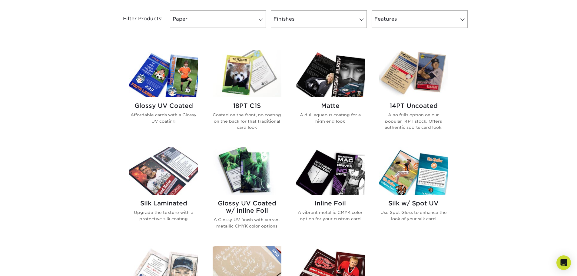
scroll to position [242, 0]
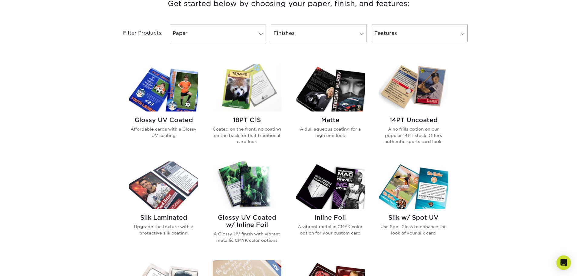
click at [342, 90] on img at bounding box center [330, 88] width 69 height 48
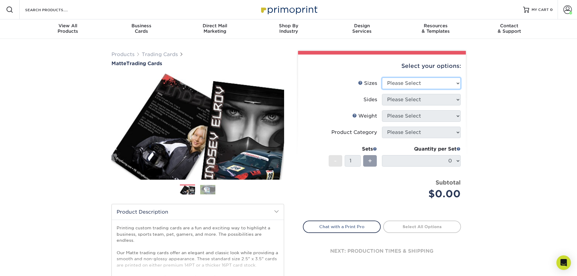
click at [413, 83] on select "Please Select 2.5" x 3.5"" at bounding box center [421, 84] width 79 height 12
select select "2.50x3.50"
click at [382, 78] on select "Please Select 2.5" x 3.5"" at bounding box center [421, 84] width 79 height 12
click at [425, 99] on select "Please Select Print Both Sides Print Front Only" at bounding box center [421, 100] width 79 height 12
select select "13abbda7-1d64-4f25-8bb2-c179b224825d"
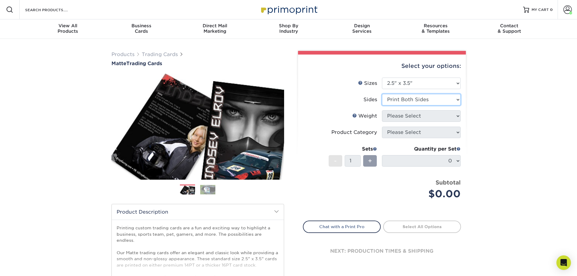
click at [382, 94] on select "Please Select Print Both Sides Print Front Only" at bounding box center [421, 100] width 79 height 12
click at [412, 112] on select "Please Select 16PT 14PT" at bounding box center [421, 116] width 79 height 12
select select "14PT"
click at [382, 110] on select "Please Select 16PT 14PT" at bounding box center [421, 116] width 79 height 12
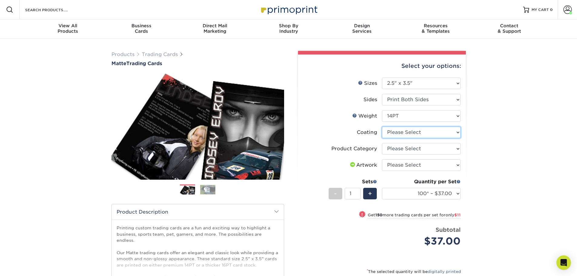
click at [444, 136] on select at bounding box center [421, 133] width 79 height 12
select select "121bb7b5-3b4d-429f-bd8d-bbf80e953313"
click at [382, 127] on select at bounding box center [421, 133] width 79 height 12
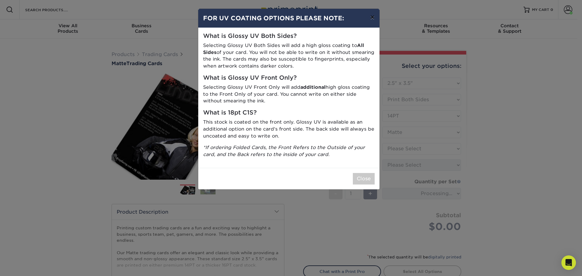
click at [376, 19] on button "×" at bounding box center [372, 17] width 14 height 17
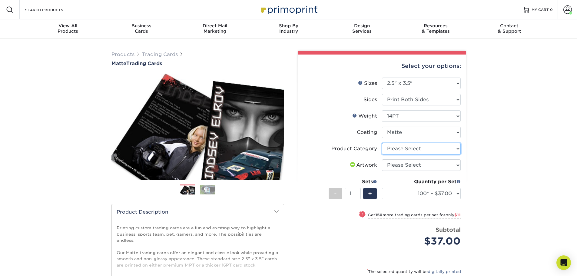
click at [413, 151] on select "Please Select Trading Cards" at bounding box center [421, 149] width 79 height 12
select select "c2f9bce9-36c2-409d-b101-c29d9d031e18"
click at [382, 143] on select "Please Select Trading Cards" at bounding box center [421, 149] width 79 height 12
click at [410, 161] on select "Please Select I will upload files I need a design - $100" at bounding box center [421, 165] width 79 height 12
select select "upload"
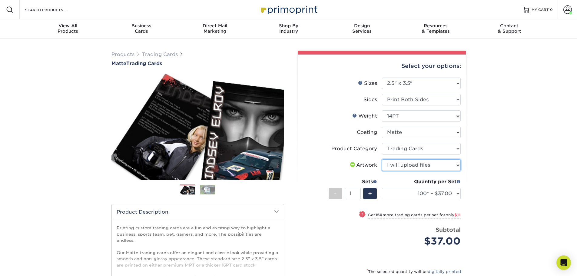
click at [382, 159] on select "Please Select I will upload files I need a design - $100" at bounding box center [421, 165] width 79 height 12
drag, startPoint x: 353, startPoint y: 194, endPoint x: 350, endPoint y: 194, distance: 3.1
click at [350, 194] on input "1" at bounding box center [353, 194] width 16 height 12
type input "6"
click at [418, 193] on select "100* – $37.00 250* – $48.00 500* – $59.00 1000 – $72.00 2500 – $144.00 5000 – $…" at bounding box center [421, 194] width 79 height 12
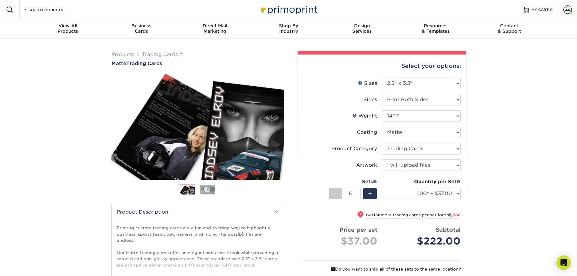
click at [517, 173] on div "Products Trading Cards Matte Trading Cards" at bounding box center [288, 207] width 577 height 336
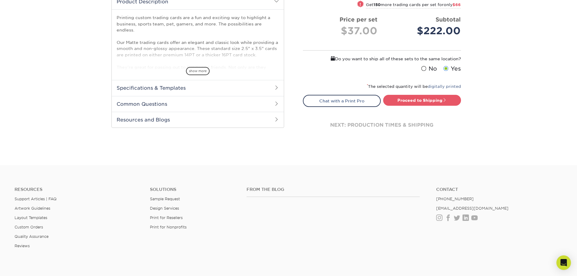
scroll to position [212, 0]
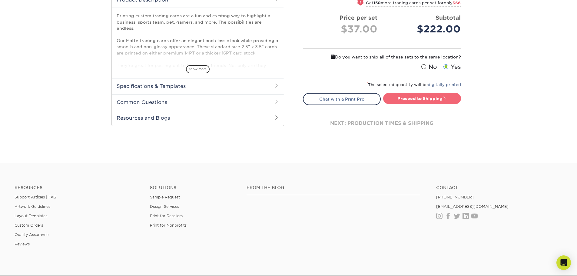
click at [434, 101] on link "Proceed to Shipping" at bounding box center [422, 98] width 78 height 11
type input "Set 1"
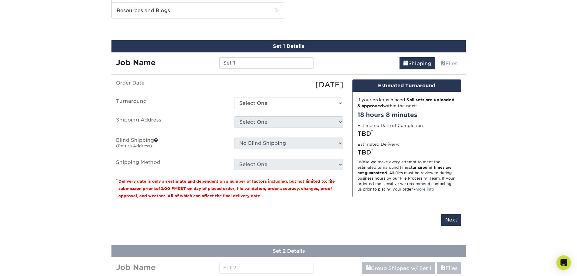
scroll to position [321, 0]
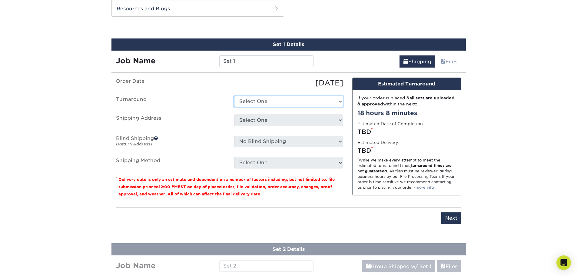
click at [262, 96] on select "Select One 2-4 Business Days 2 Day Next Business Day" at bounding box center [288, 102] width 109 height 12
select select "9494aadc-c293-4c4d-b563-0b5be229fc75"
click at [234, 96] on select "Select One 2-4 Business Days 2 Day Next Business Day" at bounding box center [288, 102] width 109 height 12
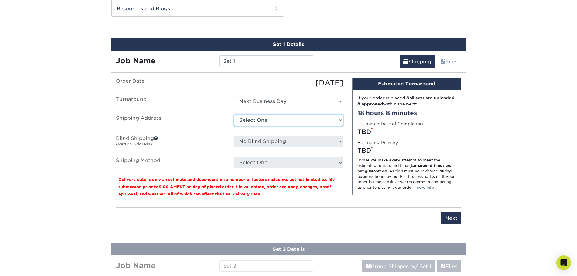
click at [277, 120] on select "Select One Bark in the Park Trading Cards + Add New Address" at bounding box center [288, 120] width 109 height 12
select select "285496"
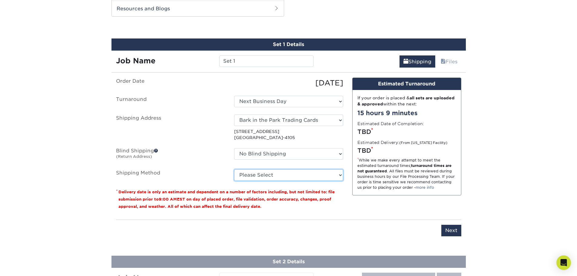
click at [268, 175] on select "Please Select Ground Shipping (+$16.24) 3 Day Shipping Service (+$19.91) 2 Day …" at bounding box center [288, 175] width 109 height 12
select select "01"
click at [234, 169] on select "Please Select Ground Shipping (+$16.24) 3 Day Shipping Service (+$19.91) 2 Day …" at bounding box center [288, 175] width 109 height 12
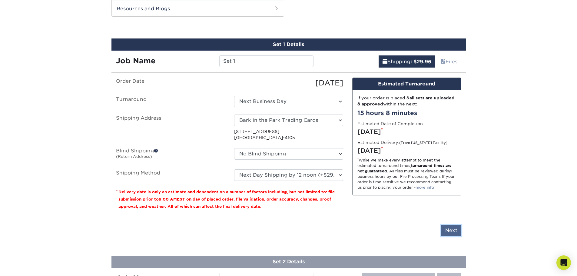
click at [455, 231] on input "Next" at bounding box center [451, 231] width 20 height 12
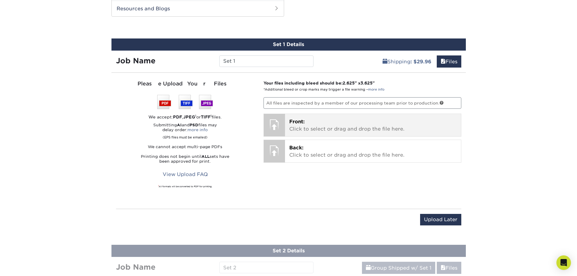
click at [319, 129] on p "Front: Click to select or drag and drop the file here." at bounding box center [372, 125] width 167 height 15
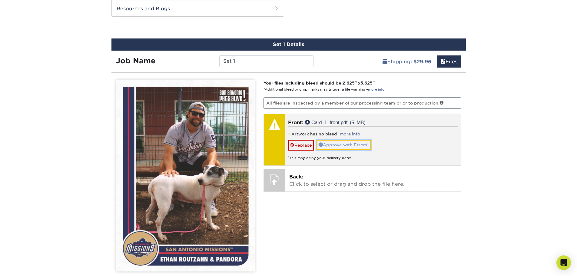
click at [337, 147] on link "Approve with Errors *" at bounding box center [344, 145] width 54 height 10
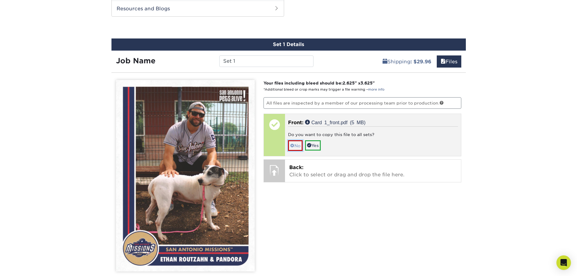
click at [299, 145] on link "No" at bounding box center [295, 145] width 15 height 11
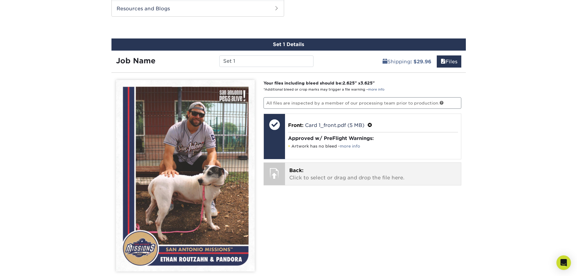
click at [311, 172] on p "Back: Click to select or drag and drop the file here." at bounding box center [372, 174] width 167 height 15
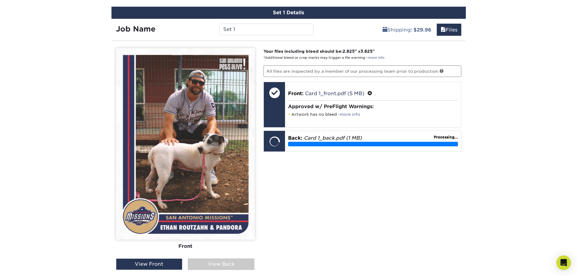
scroll to position [352, 0]
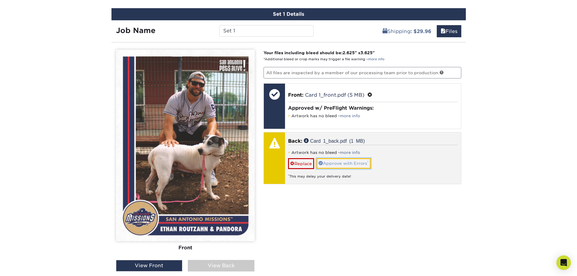
click at [342, 164] on link "Approve with Errors *" at bounding box center [344, 163] width 54 height 10
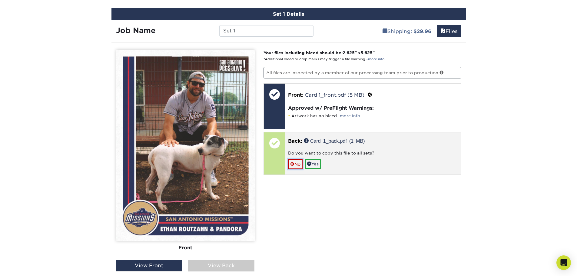
click at [293, 162] on span at bounding box center [292, 164] width 4 height 5
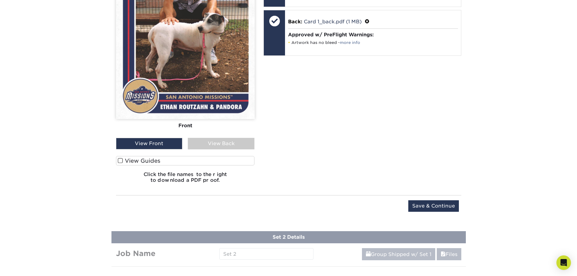
scroll to position [503, 0]
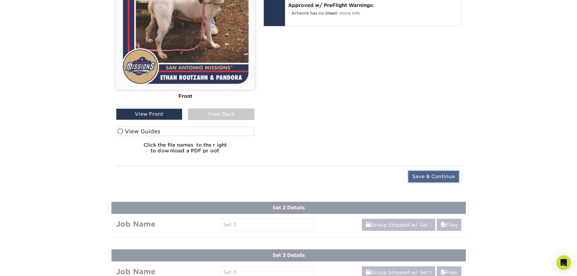
click at [430, 176] on input "Save & Continue" at bounding box center [433, 177] width 51 height 12
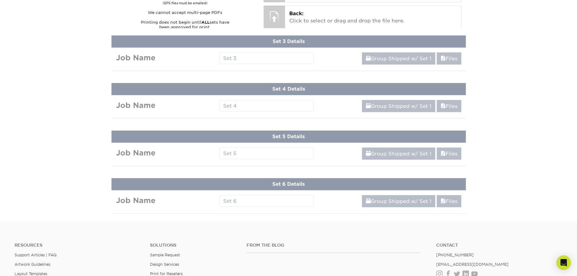
scroll to position [291, 0]
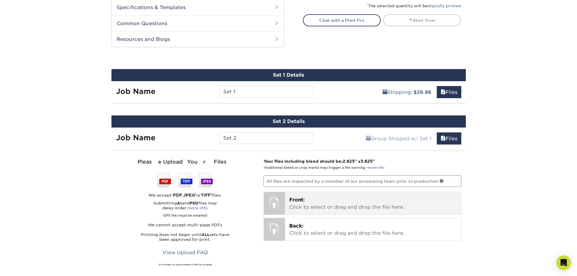
click at [385, 197] on p "Front: Click to select or drag and drop the file here." at bounding box center [372, 203] width 167 height 15
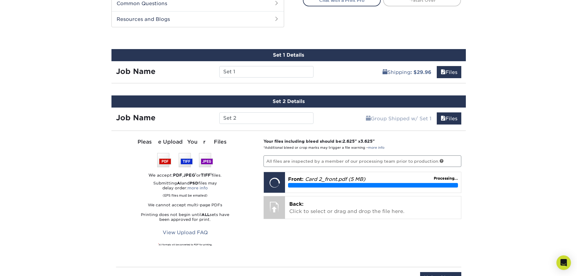
scroll to position [321, 0]
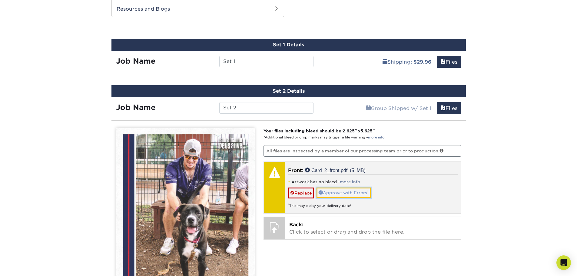
click at [352, 192] on link "Approve with Errors *" at bounding box center [344, 192] width 54 height 10
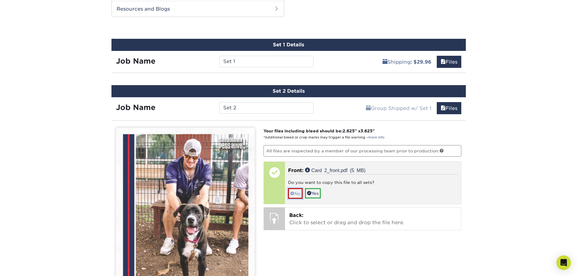
click at [298, 194] on link "No" at bounding box center [295, 193] width 15 height 11
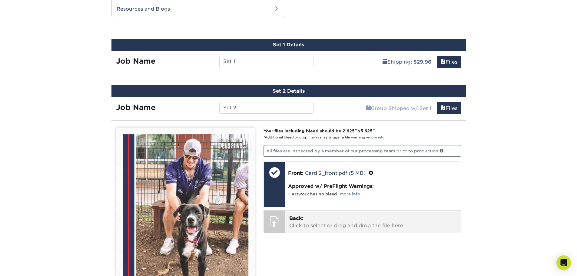
click at [306, 226] on p "Back: Click to select or drag and drop the file here." at bounding box center [372, 222] width 167 height 15
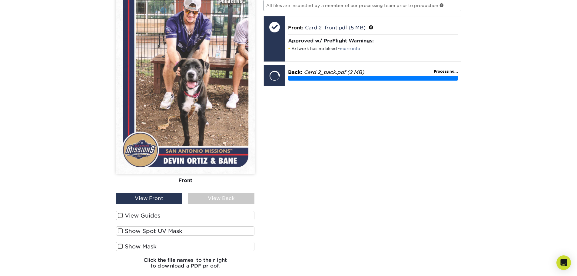
scroll to position [472, 0]
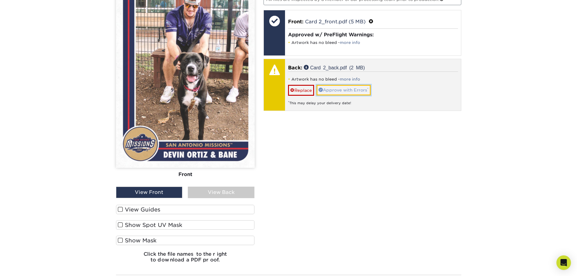
click at [359, 89] on link "Approve with Errors *" at bounding box center [344, 90] width 54 height 10
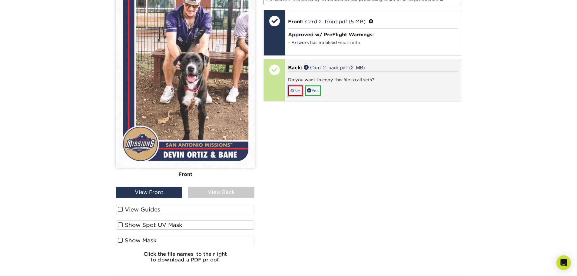
click at [299, 89] on link "No" at bounding box center [295, 90] width 15 height 11
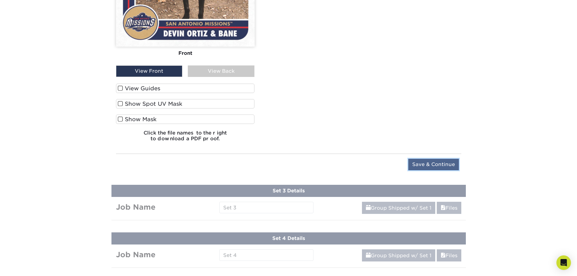
click at [454, 162] on input "Save & Continue" at bounding box center [433, 165] width 51 height 12
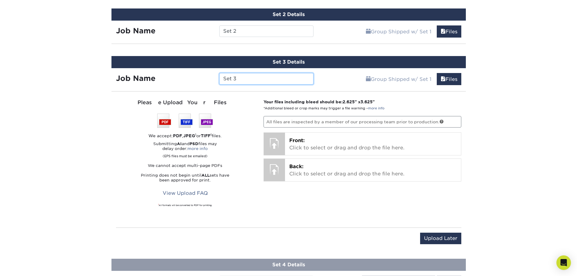
scroll to position [399, 0]
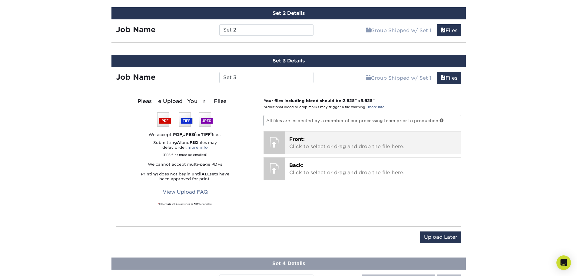
click at [340, 147] on p "Front: Click to select or drag and drop the file here." at bounding box center [372, 143] width 167 height 15
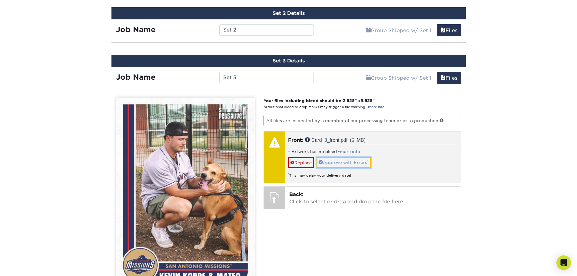
click at [331, 159] on link "Approve with Errors *" at bounding box center [344, 162] width 54 height 10
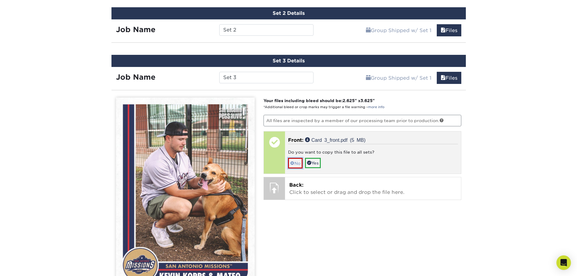
click at [295, 159] on link "No" at bounding box center [295, 163] width 15 height 11
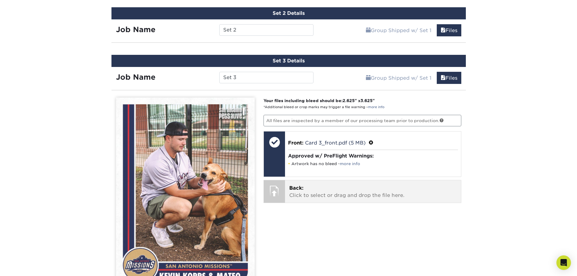
click at [326, 191] on p "Back: Click to select or drag and drop the file here." at bounding box center [372, 191] width 167 height 15
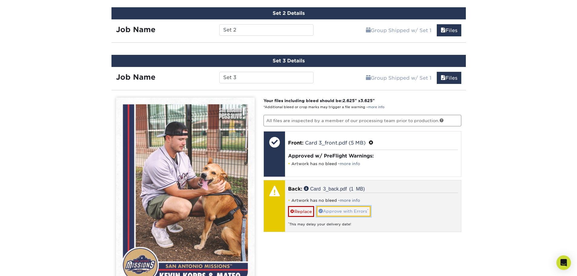
click at [350, 211] on link "Approve with Errors *" at bounding box center [344, 211] width 54 height 10
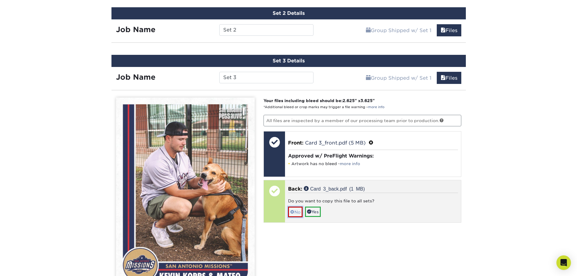
click at [290, 211] on span at bounding box center [292, 212] width 4 height 5
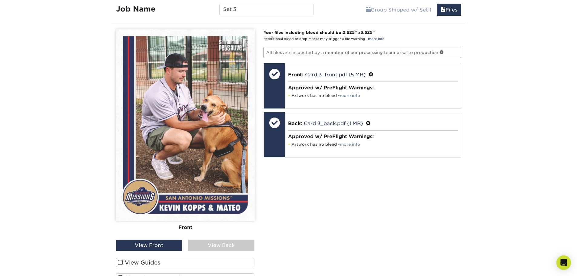
scroll to position [550, 0]
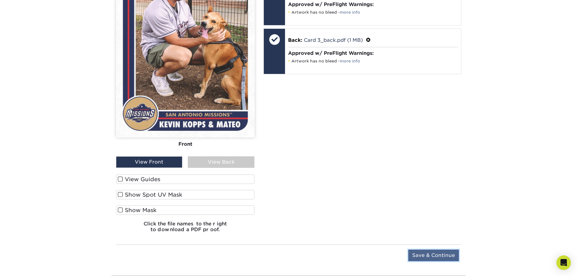
click at [446, 250] on input "Save & Continue" at bounding box center [433, 256] width 51 height 12
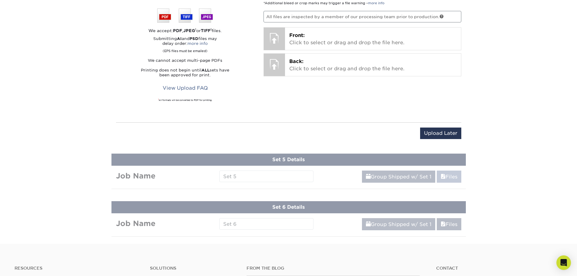
scroll to position [386, 0]
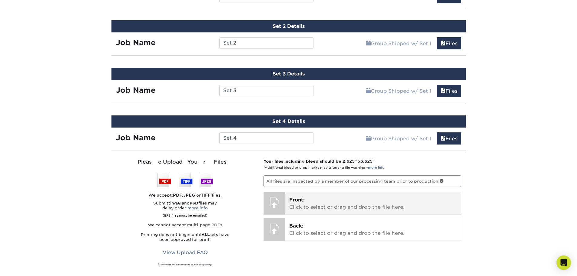
click at [387, 198] on p "Front: Click to select or drag and drop the file here." at bounding box center [372, 203] width 167 height 15
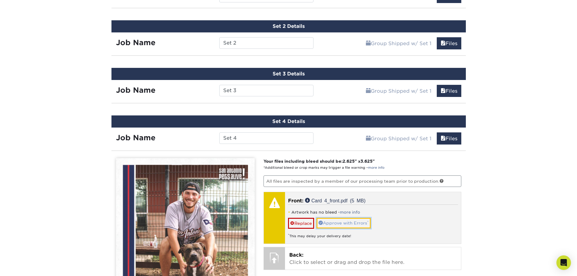
click at [356, 221] on link "Approve with Errors *" at bounding box center [344, 223] width 54 height 10
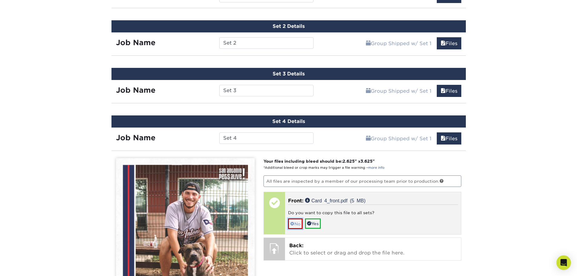
click at [288, 224] on link "No" at bounding box center [295, 223] width 15 height 11
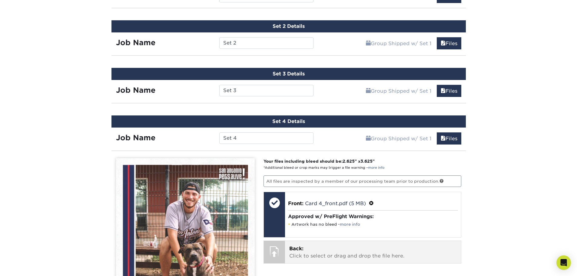
click at [326, 250] on p "Back: Click to select or drag and drop the file here." at bounding box center [372, 252] width 167 height 15
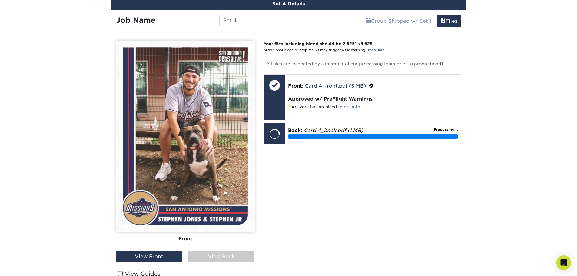
scroll to position [537, 0]
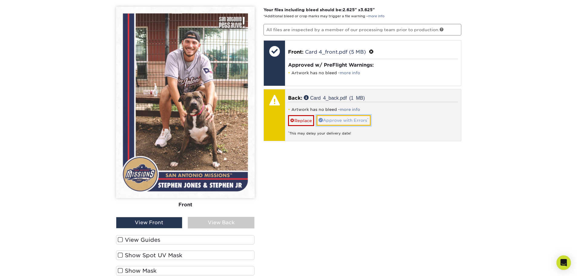
click at [329, 120] on link "Approve with Errors *" at bounding box center [344, 120] width 54 height 10
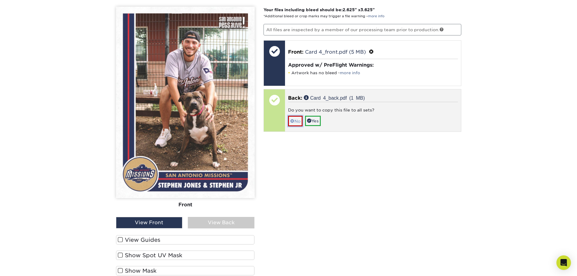
click at [297, 122] on link "No" at bounding box center [295, 121] width 15 height 11
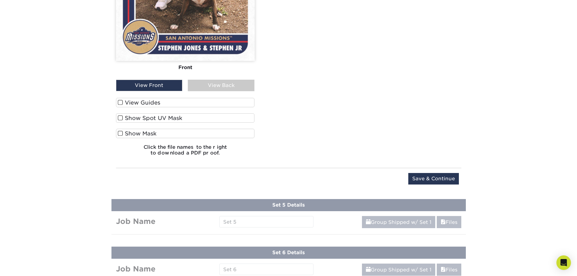
scroll to position [719, 0]
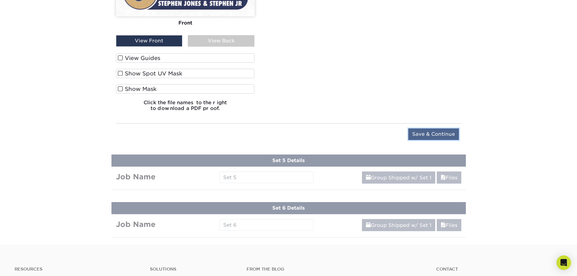
click at [421, 133] on input "Save & Continue" at bounding box center [433, 134] width 51 height 12
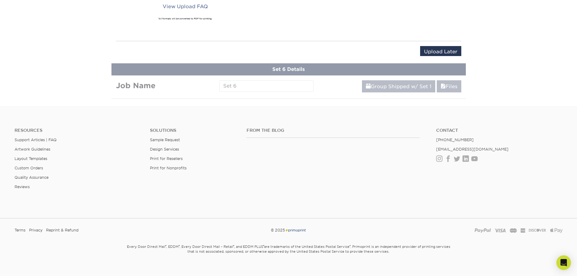
scroll to position [433, 0]
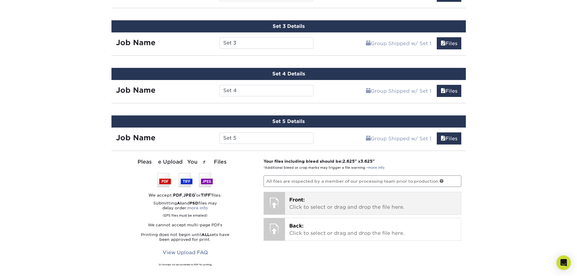
click at [336, 208] on p "Front: Click to select or drag and drop the file here." at bounding box center [372, 203] width 167 height 15
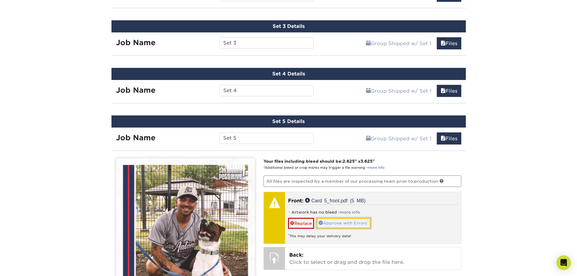
click at [346, 223] on link "Approve with Errors *" at bounding box center [344, 223] width 54 height 10
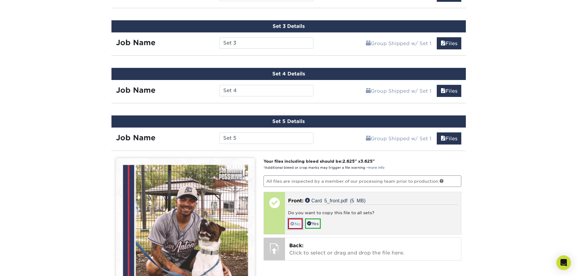
click at [298, 221] on link "No" at bounding box center [295, 223] width 15 height 11
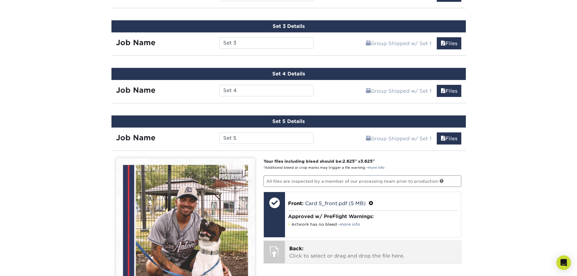
click at [317, 249] on p "Back: Click to select or drag and drop the file here." at bounding box center [372, 252] width 167 height 15
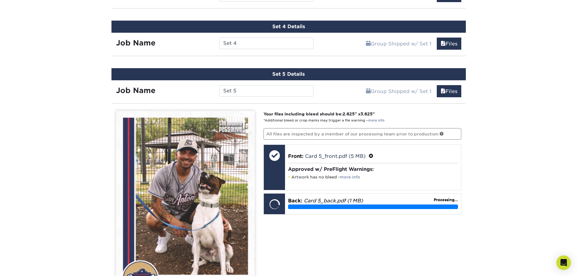
scroll to position [585, 0]
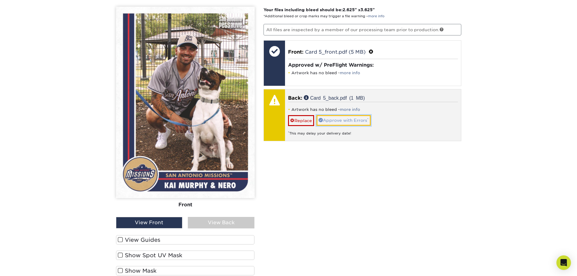
click at [347, 121] on link "Approve with Errors *" at bounding box center [344, 120] width 54 height 10
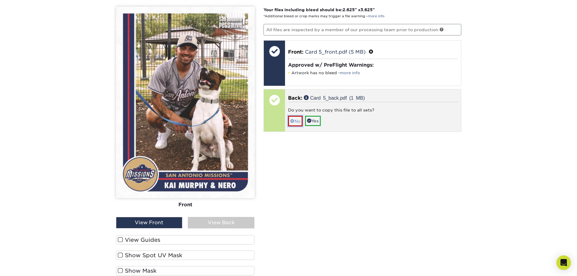
click at [301, 121] on link "No" at bounding box center [295, 121] width 15 height 11
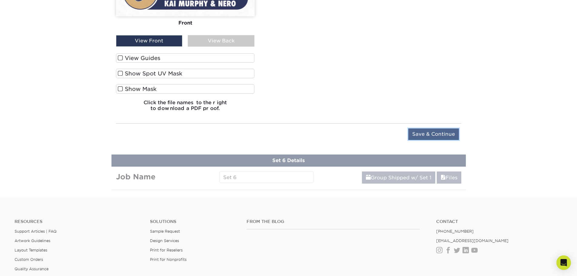
click at [426, 131] on input "Save & Continue" at bounding box center [433, 134] width 51 height 12
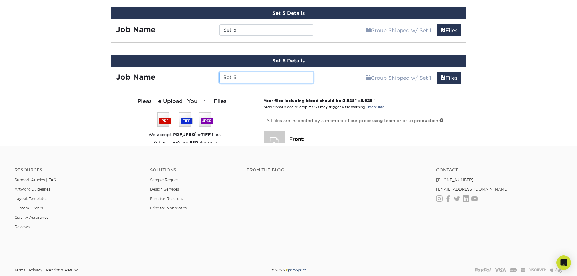
scroll to position [613, 0]
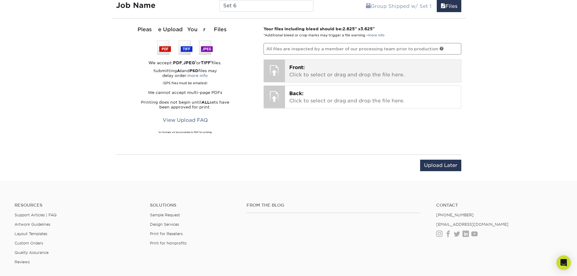
click at [298, 71] on p "Front: Click to select or drag and drop the file here." at bounding box center [372, 71] width 167 height 15
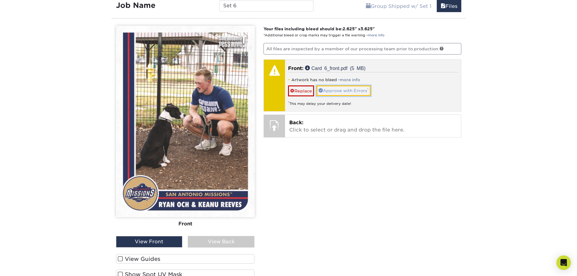
click at [343, 91] on link "Approve with Errors *" at bounding box center [344, 90] width 54 height 10
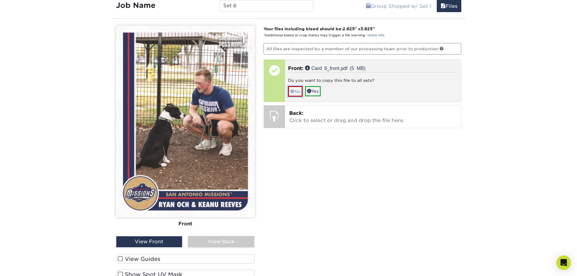
click at [299, 92] on link "No" at bounding box center [295, 91] width 15 height 11
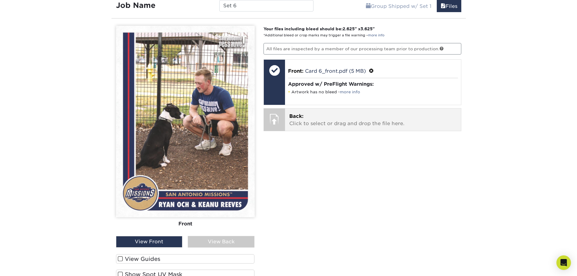
click at [311, 124] on p "Back: Click to select or drag and drop the file here." at bounding box center [372, 120] width 167 height 15
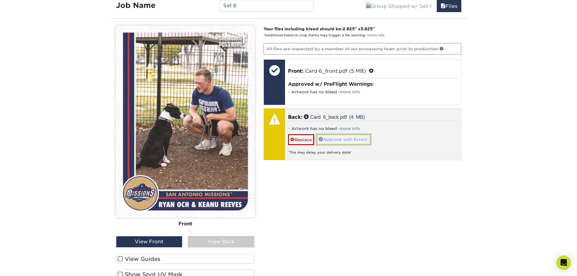
click at [366, 140] on link "Approve with Errors *" at bounding box center [344, 139] width 54 height 10
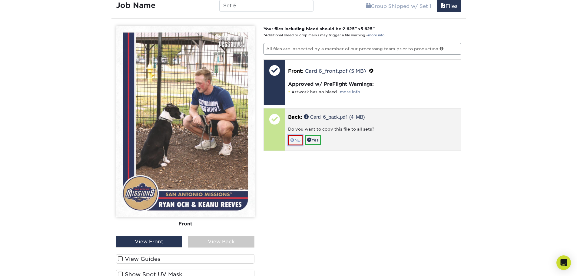
click at [295, 140] on link "No" at bounding box center [295, 140] width 15 height 11
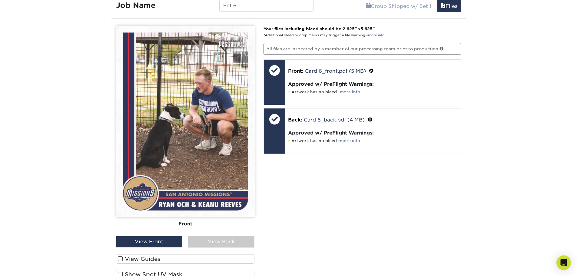
click at [223, 240] on div "View Back" at bounding box center [221, 242] width 67 height 12
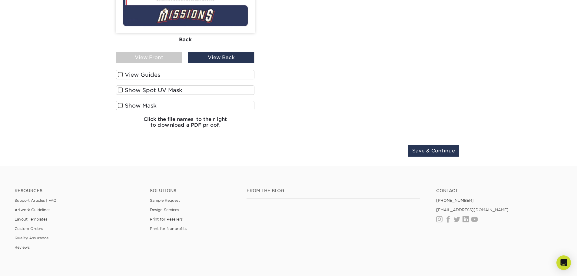
scroll to position [825, 0]
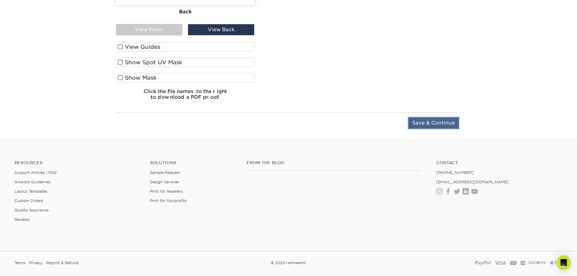
click at [438, 127] on input "Save & Continue" at bounding box center [433, 123] width 51 height 12
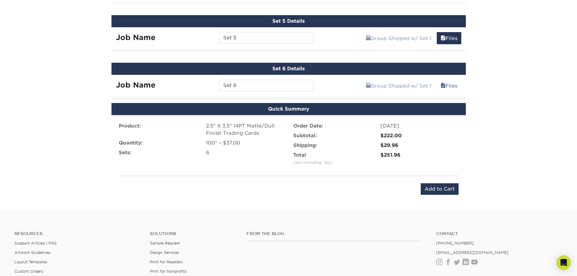
scroll to position [493, 0]
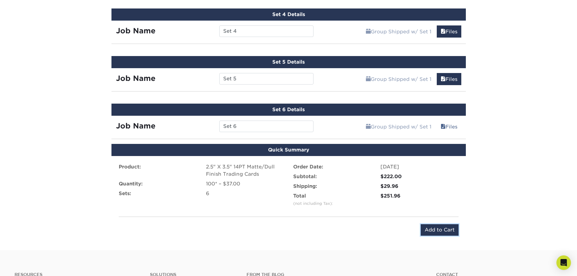
click at [448, 231] on input "Add to Cart" at bounding box center [440, 230] width 38 height 12
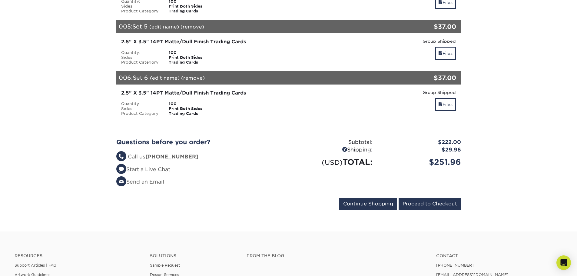
scroll to position [303, 0]
click at [438, 202] on input "Proceed to Checkout" at bounding box center [430, 204] width 62 height 12
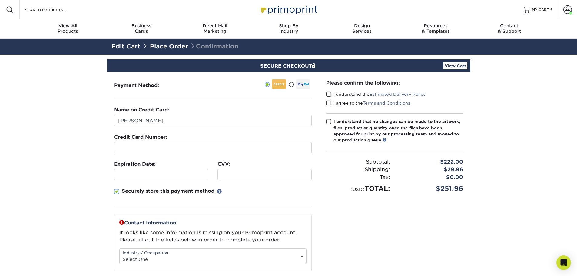
click at [54, 199] on section "SECURE CHECKOUT View Cart Payment Method: Name on Credit Card:" at bounding box center [288, 211] width 577 height 312
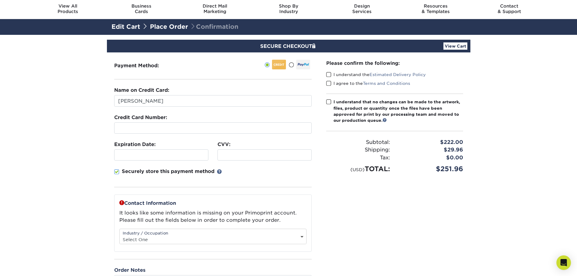
scroll to position [30, 0]
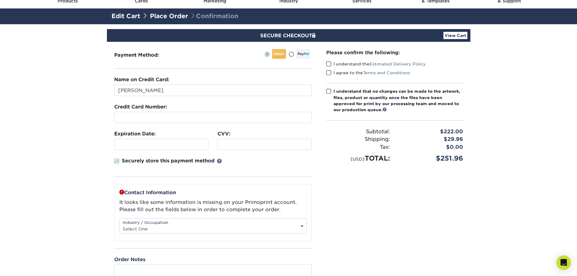
click at [175, 223] on div "Industry / Occupation Select One Administrative Executive Human Resources Const…" at bounding box center [212, 225] width 187 height 15
click at [173, 228] on select "Select One Administrative Executive Human Resources Construction Education Ente…" at bounding box center [213, 228] width 187 height 9
select select "19"
click at [120, 224] on select "Select One Administrative Executive Human Resources Construction Education Ente…" at bounding box center [213, 228] width 187 height 9
click at [362, 190] on div "Please confirm the following: I understand the Estimated Delivery Policy I agre…" at bounding box center [394, 165] width 151 height 247
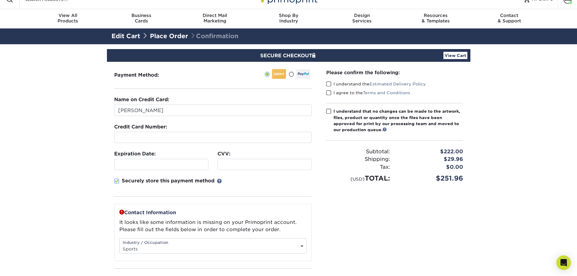
scroll to position [0, 0]
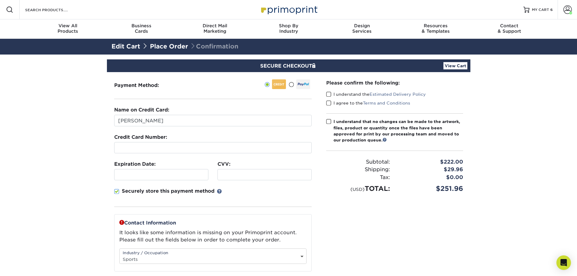
click at [328, 96] on span at bounding box center [328, 94] width 5 height 6
click at [0, 0] on input "I understand the Estimated Delivery Policy" at bounding box center [0, 0] width 0 height 0
click at [329, 101] on span at bounding box center [328, 103] width 5 height 6
click at [0, 0] on input "I agree to the Terms and Conditions" at bounding box center [0, 0] width 0 height 0
click at [328, 121] on span at bounding box center [328, 122] width 5 height 6
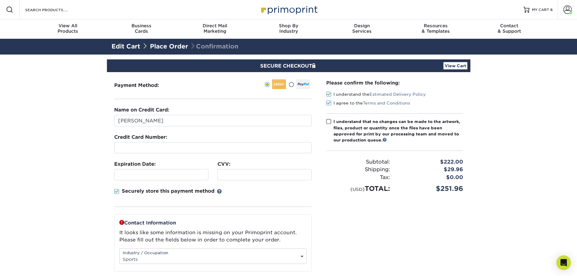
click at [0, 0] on input "I understand that no changes can be made to the artwork, files, product or quan…" at bounding box center [0, 0] width 0 height 0
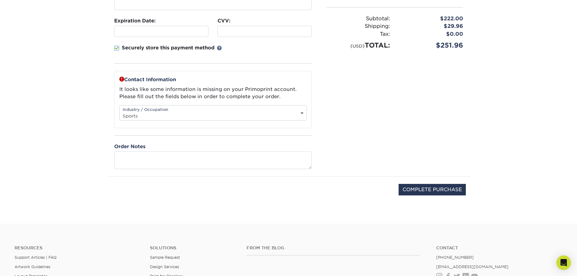
scroll to position [242, 0]
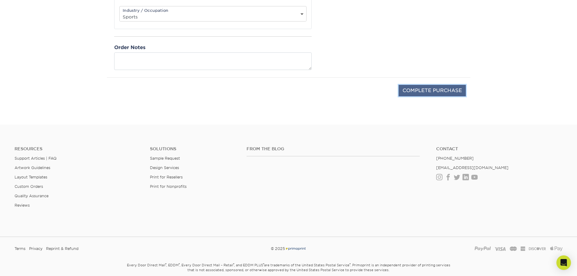
click at [425, 93] on input "COMPLETE PURCHASE" at bounding box center [432, 91] width 67 height 12
type input "PROCESSING, PLEASE WAIT..."
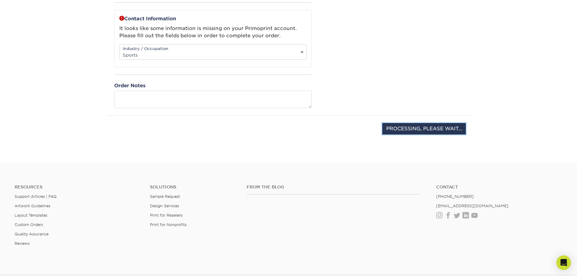
scroll to position [30, 0]
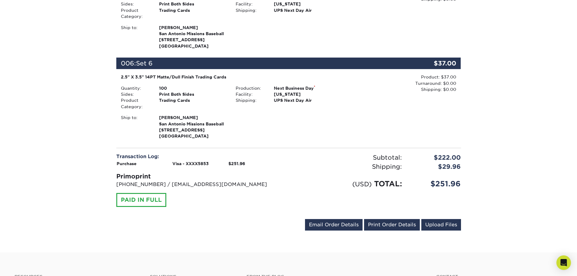
scroll to position [654, 0]
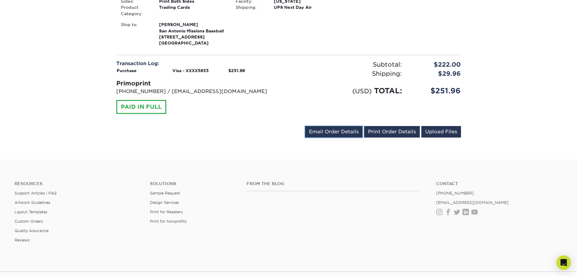
drag, startPoint x: 320, startPoint y: 133, endPoint x: 325, endPoint y: 132, distance: 5.2
click at [320, 133] on link "Email Order Details" at bounding box center [334, 132] width 58 height 12
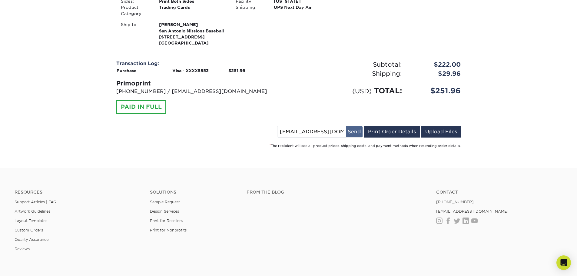
click at [355, 134] on button "Send" at bounding box center [354, 131] width 17 height 11
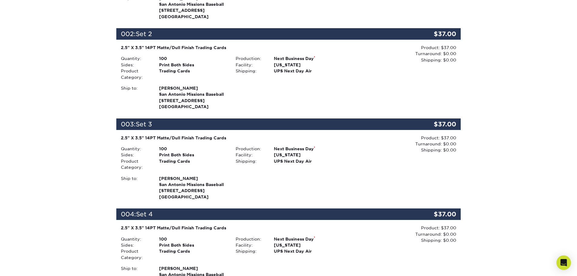
scroll to position [0, 0]
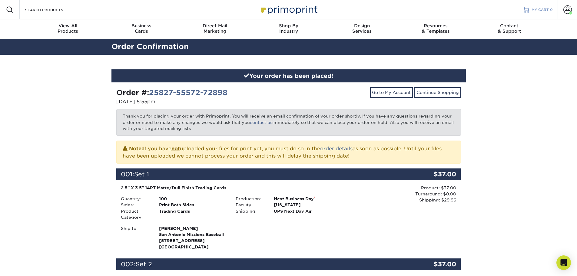
click at [535, 8] on span "MY CART" at bounding box center [540, 9] width 17 height 5
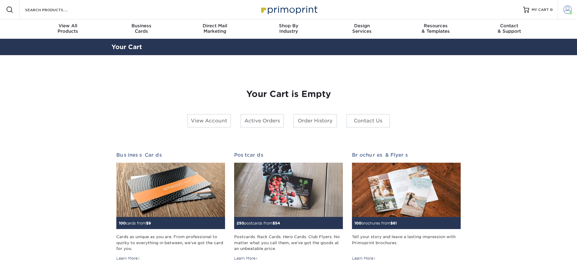
click at [569, 10] on span at bounding box center [567, 9] width 8 height 8
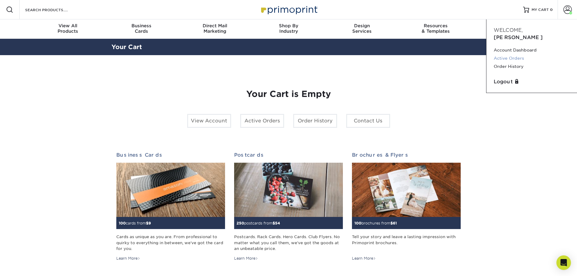
click at [517, 54] on link "Active Orders" at bounding box center [532, 58] width 76 height 8
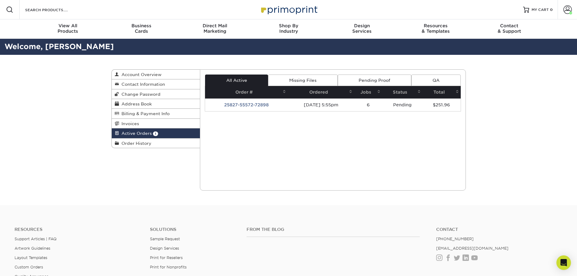
click at [356, 76] on link "Pending Proof" at bounding box center [375, 81] width 74 height 12
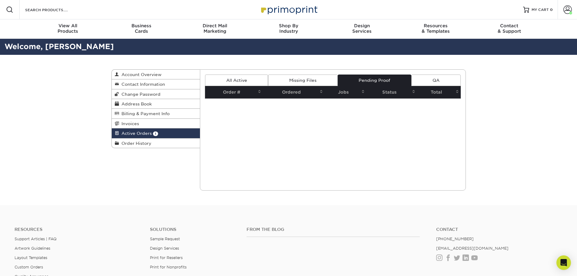
click at [307, 79] on link "Missing Files" at bounding box center [302, 81] width 69 height 12
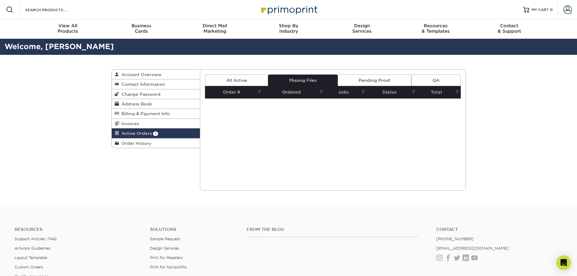
click at [244, 79] on link "All Active" at bounding box center [236, 81] width 63 height 12
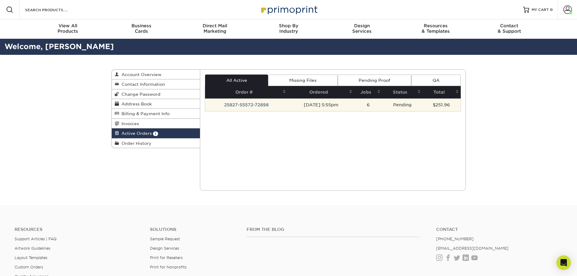
click at [240, 106] on td "25827-55572-72898" at bounding box center [246, 104] width 83 height 13
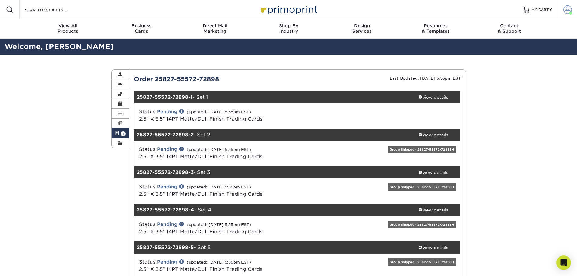
click at [572, 10] on link "Account" at bounding box center [567, 9] width 19 height 19
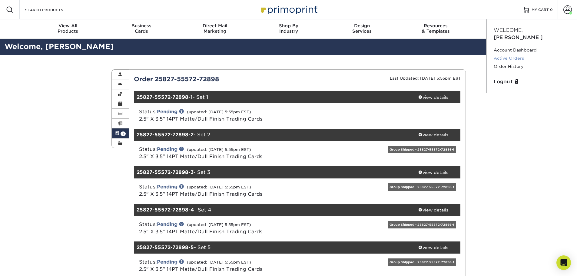
click at [519, 54] on link "Active Orders" at bounding box center [532, 58] width 76 height 8
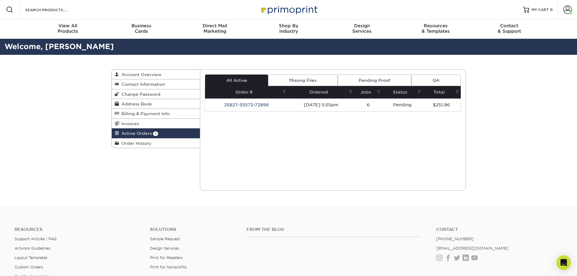
click at [362, 79] on link "Pending Proof" at bounding box center [375, 81] width 74 height 12
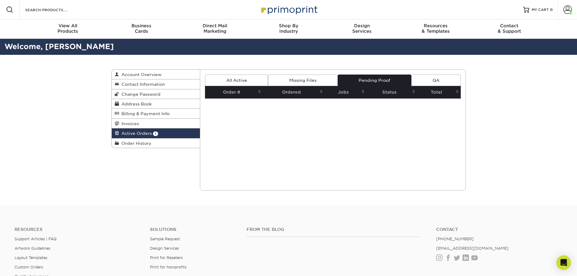
click at [250, 81] on link "All Active" at bounding box center [236, 81] width 63 height 12
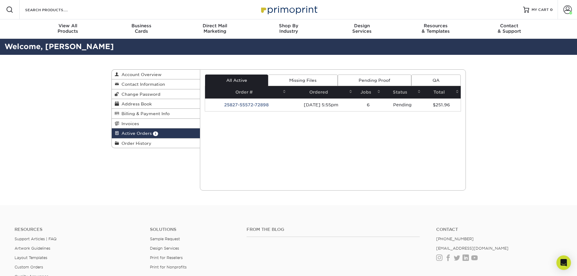
click at [283, 80] on link "Missing Files" at bounding box center [302, 81] width 69 height 12
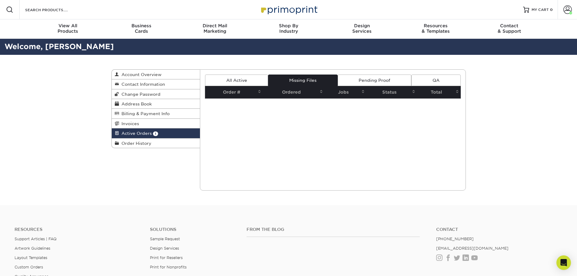
click at [242, 82] on link "All Active" at bounding box center [236, 81] width 63 height 12
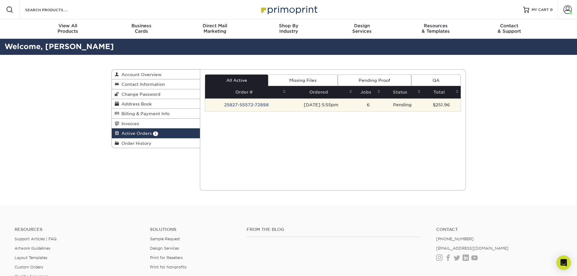
click at [240, 104] on td "25827-55572-72898" at bounding box center [246, 104] width 83 height 13
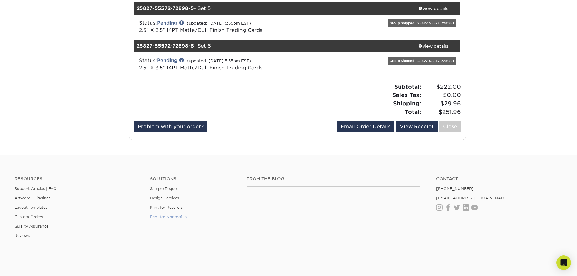
scroll to position [242, 0]
